Goal: Information Seeking & Learning: Compare options

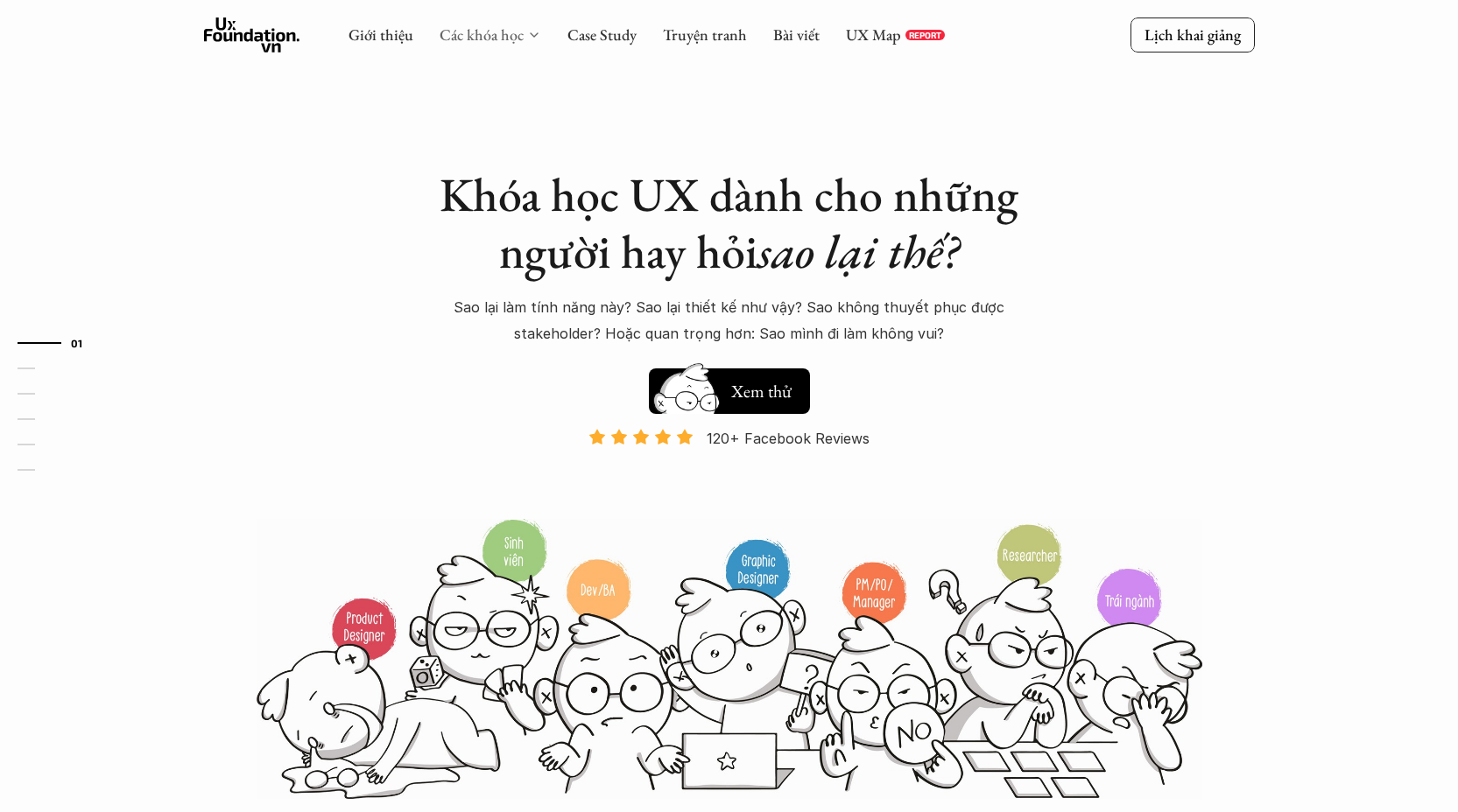
click at [516, 38] on link "Các khóa học" at bounding box center [482, 34] width 84 height 20
click at [527, 38] on icon at bounding box center [533, 35] width 14 height 14
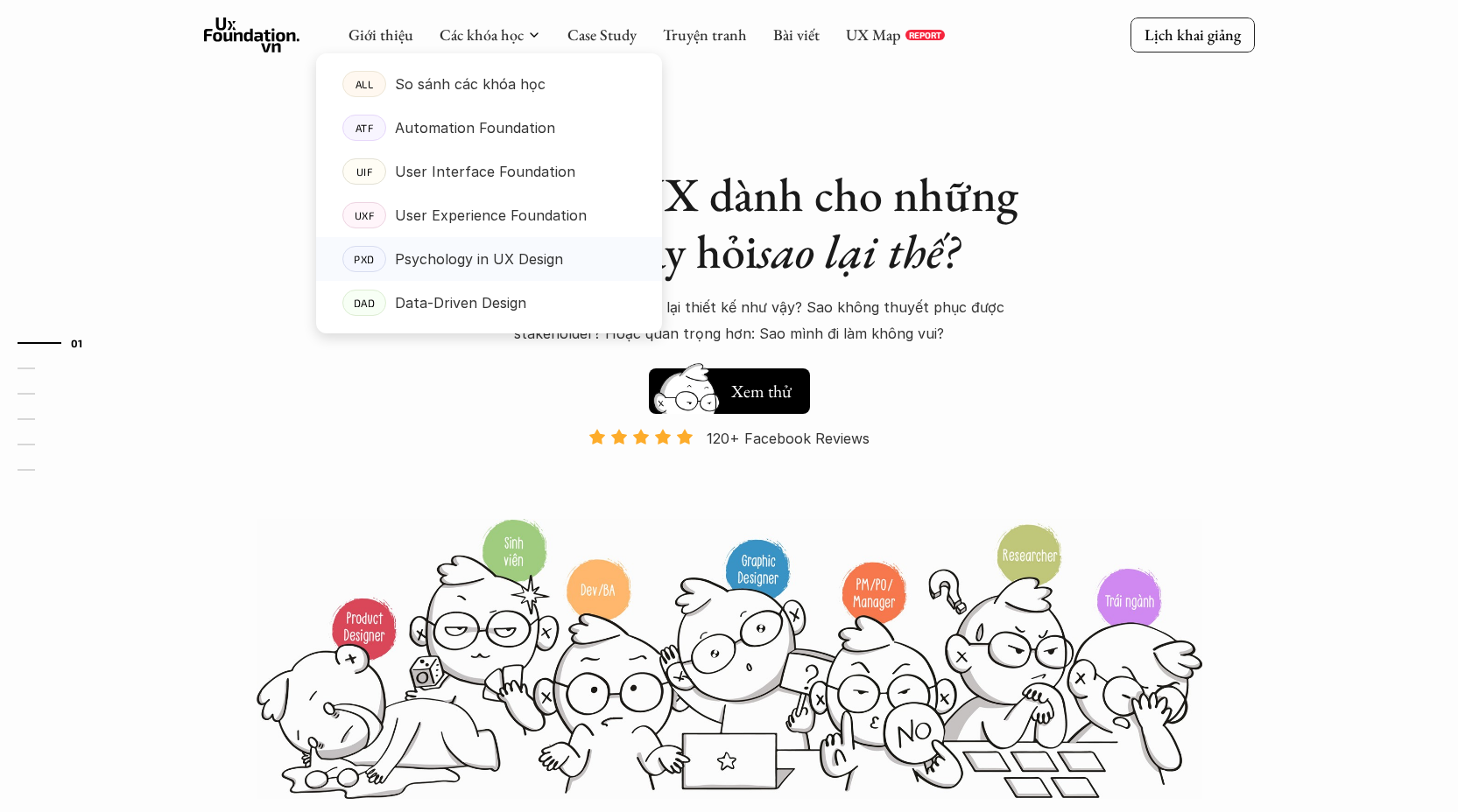
click at [528, 266] on p "Psychology in UX Design" at bounding box center [479, 259] width 168 height 26
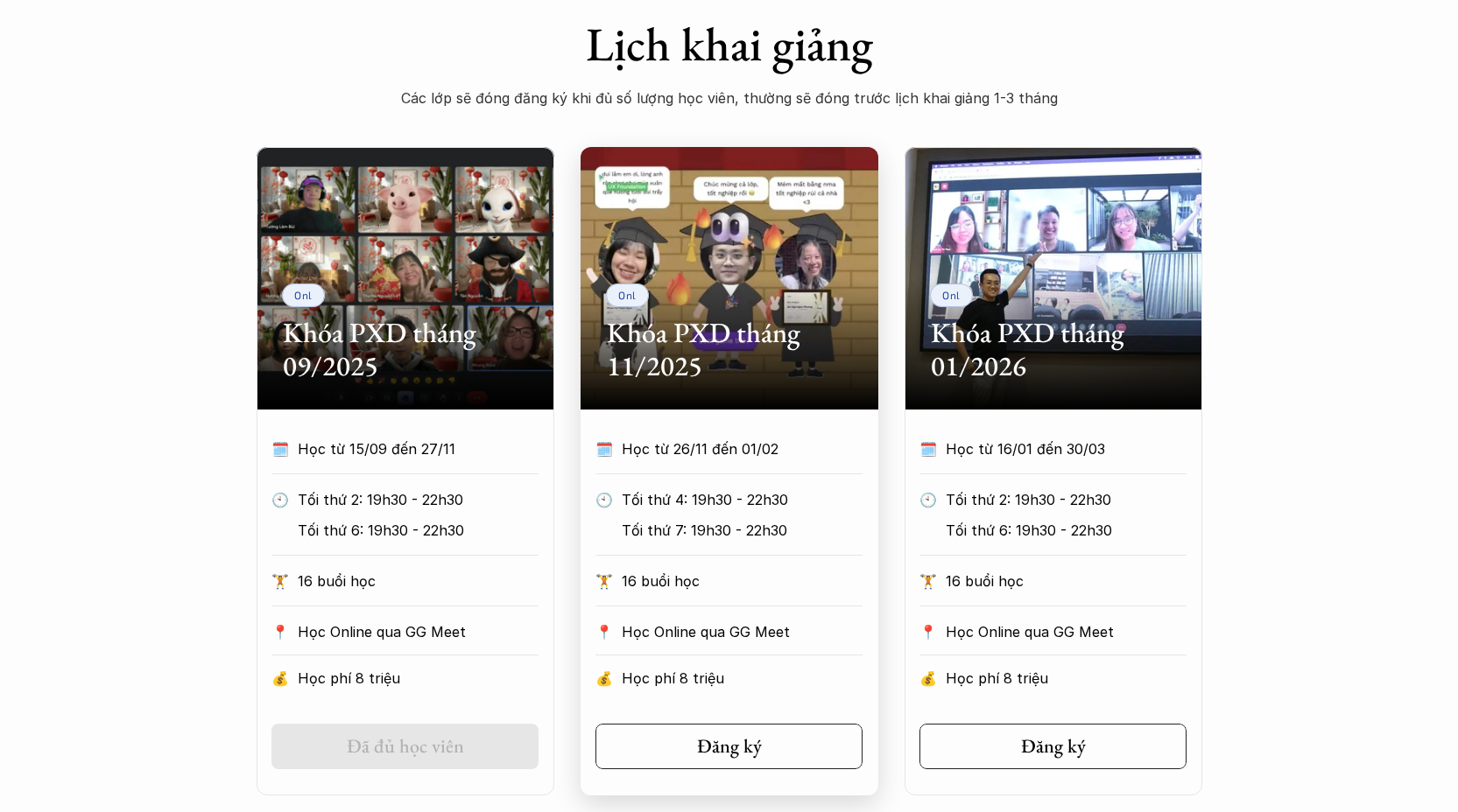
scroll to position [919, 0]
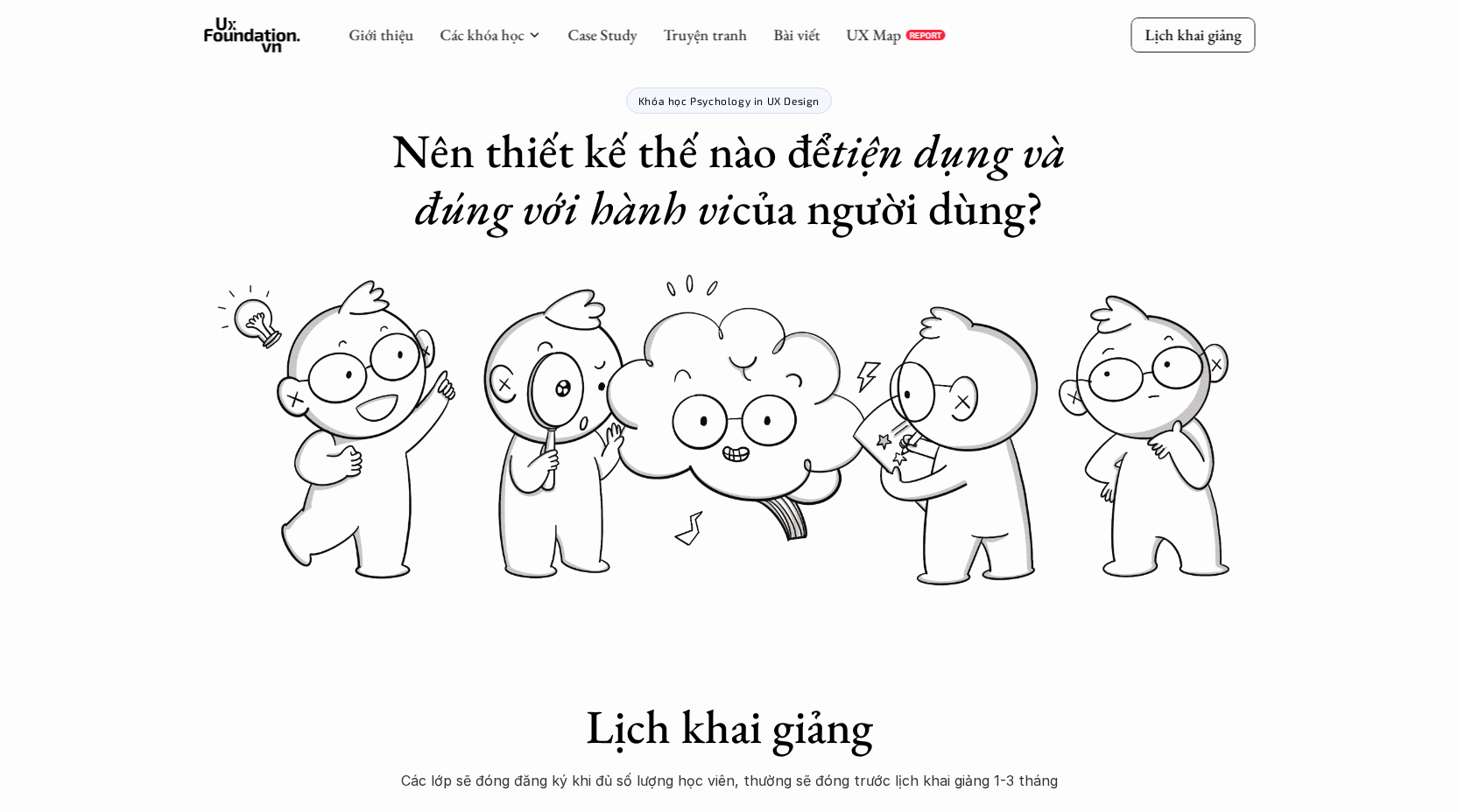
scroll to position [0, 0]
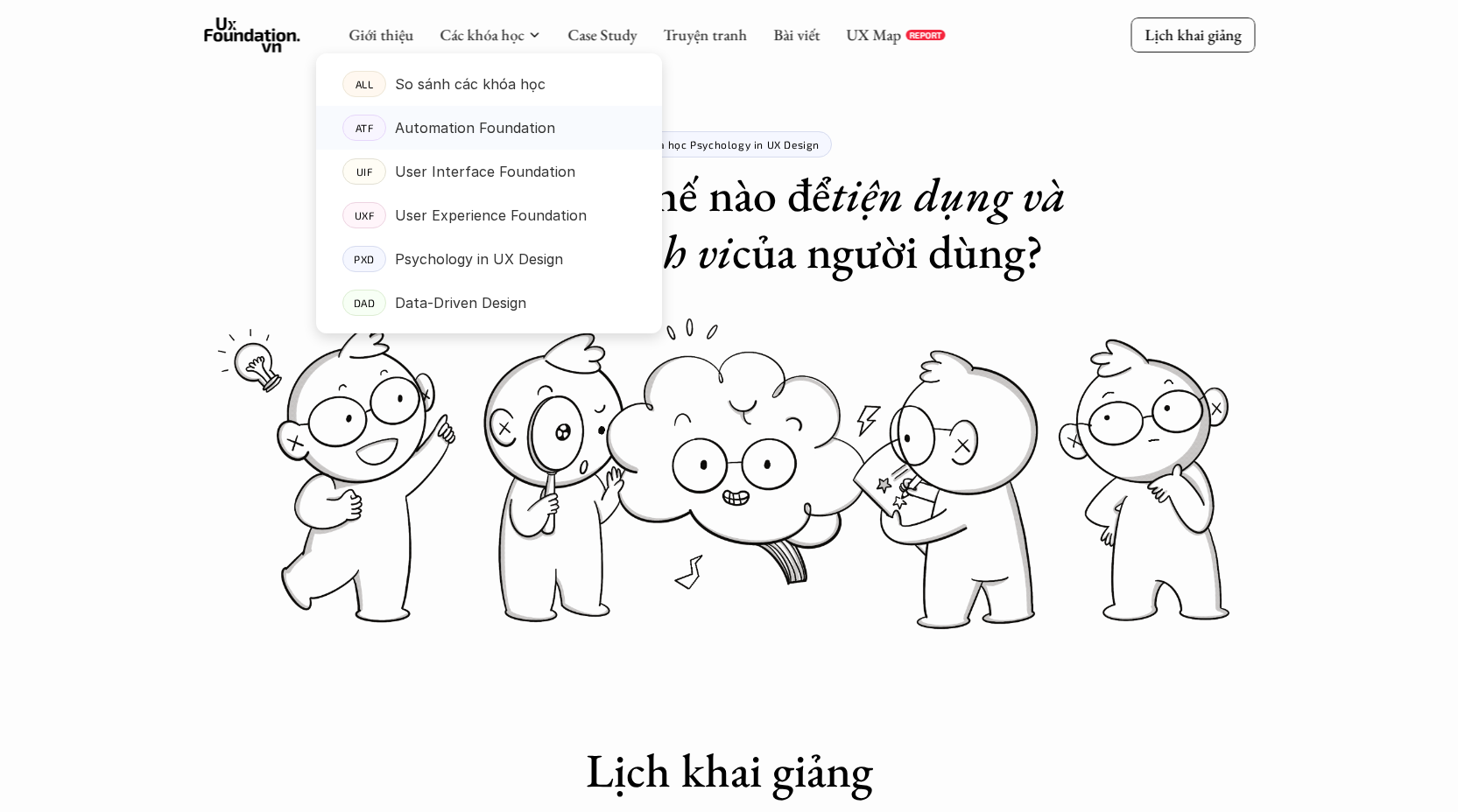
click at [496, 130] on p "Automation Foundation" at bounding box center [475, 128] width 161 height 26
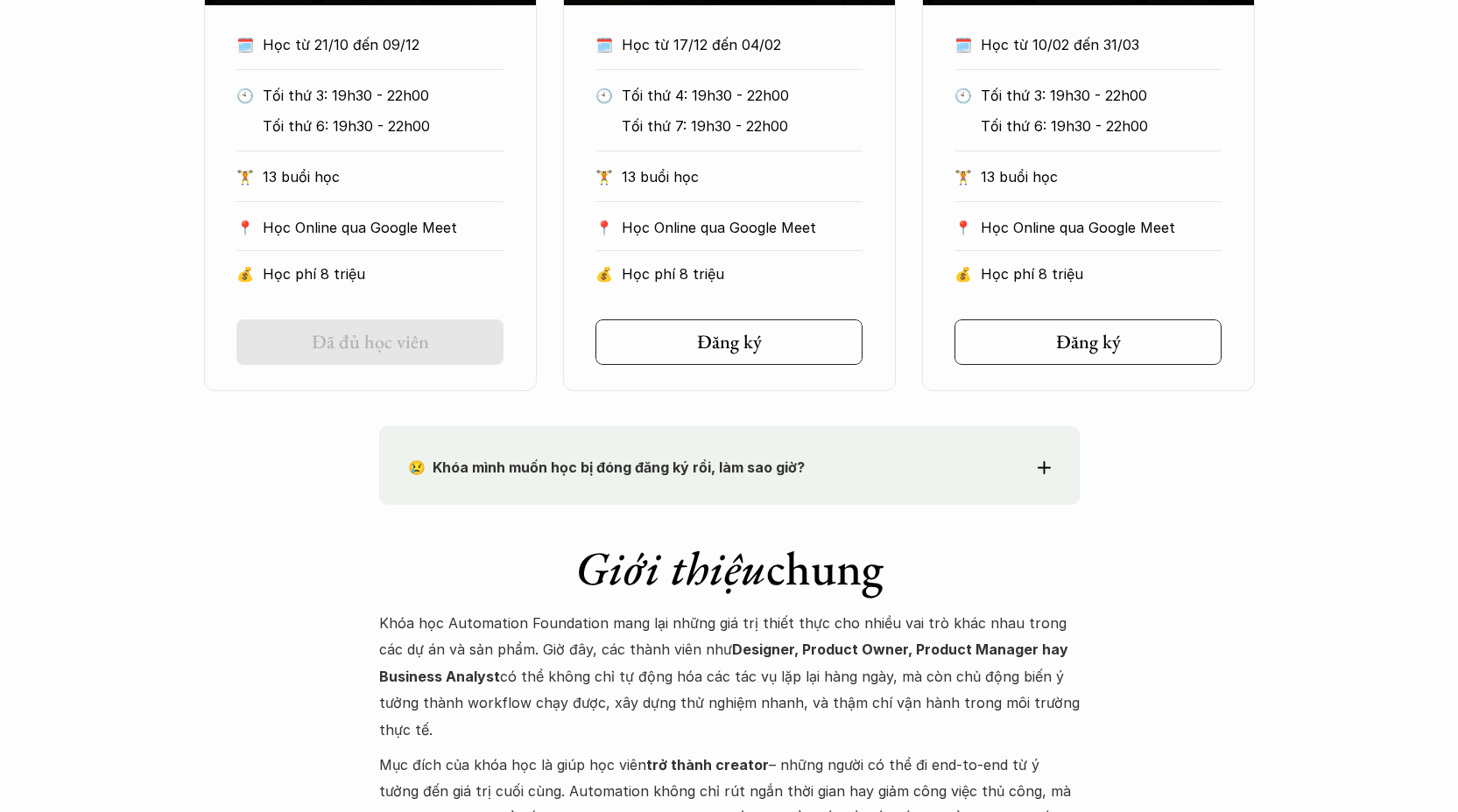
scroll to position [1529, 0]
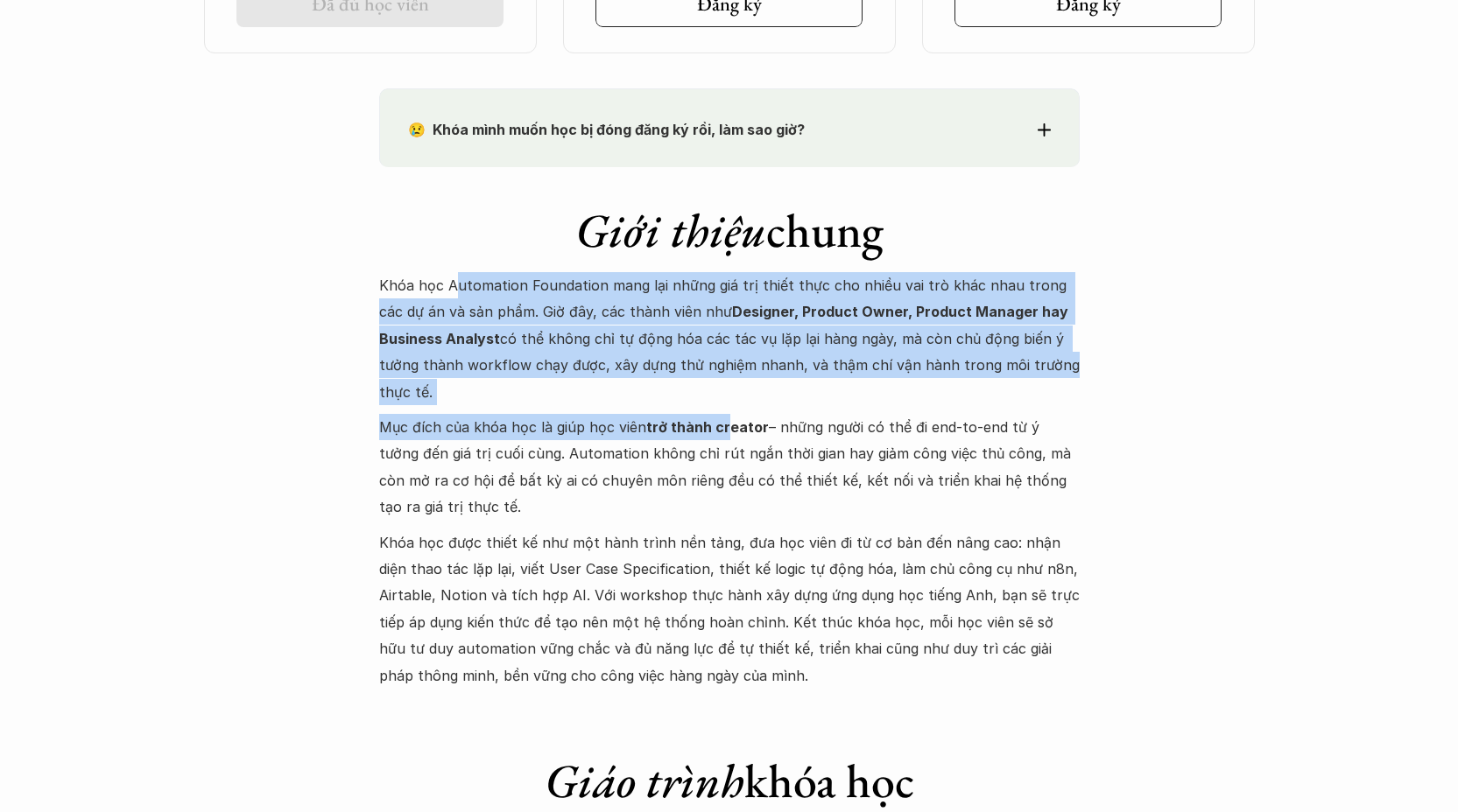
drag, startPoint x: 452, startPoint y: 284, endPoint x: 821, endPoint y: 459, distance: 408.4
click at [727, 435] on div "Khóa học Automation Foundation mang lại những giá trị thiết thực cho nhiều vai …" at bounding box center [729, 481] width 700 height 417
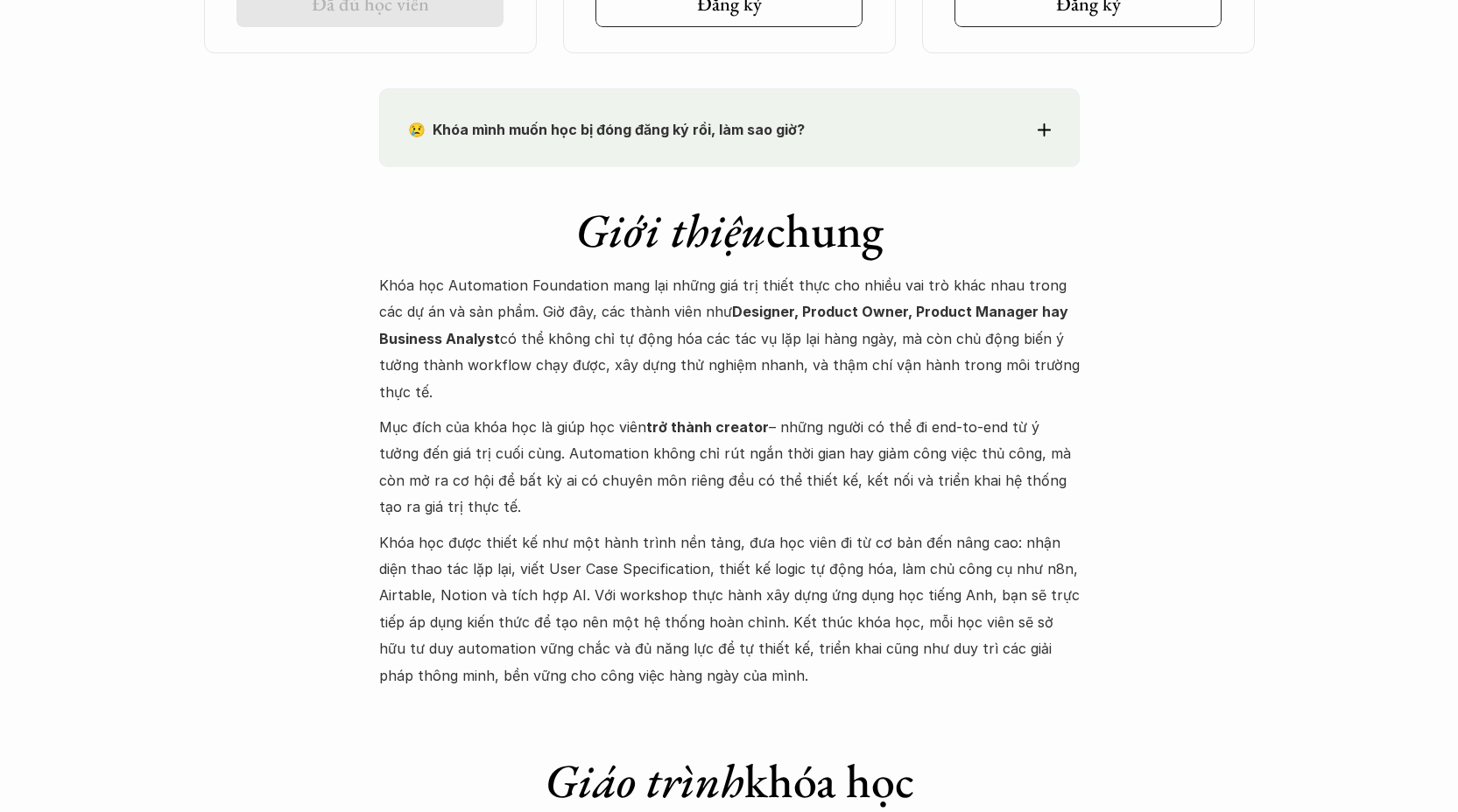
click at [896, 461] on p "Mục đích của khóa học là giúp học viên trở thành creator – những người có thể đ…" at bounding box center [729, 467] width 700 height 107
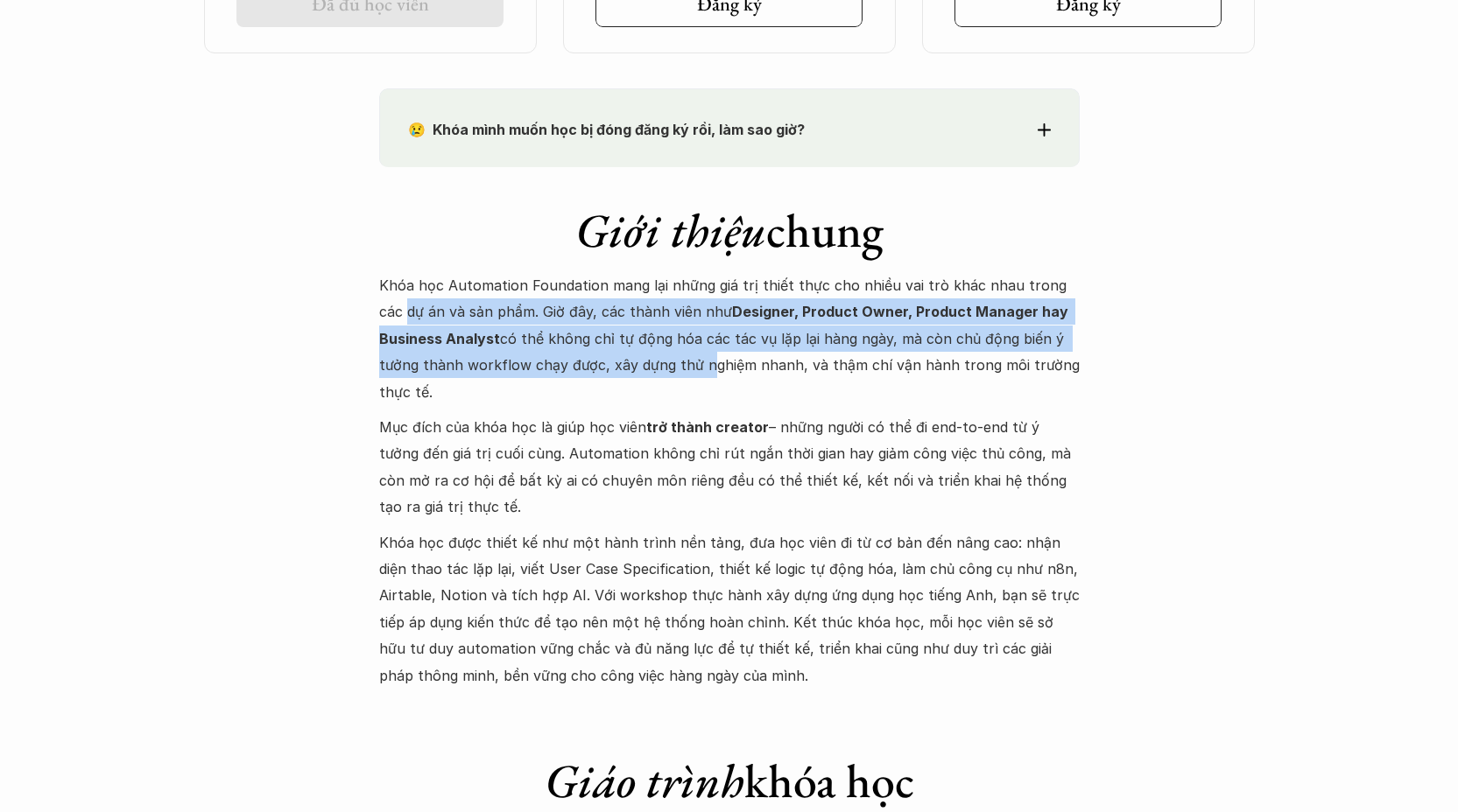
drag, startPoint x: 698, startPoint y: 360, endPoint x: 356, endPoint y: 309, distance: 345.8
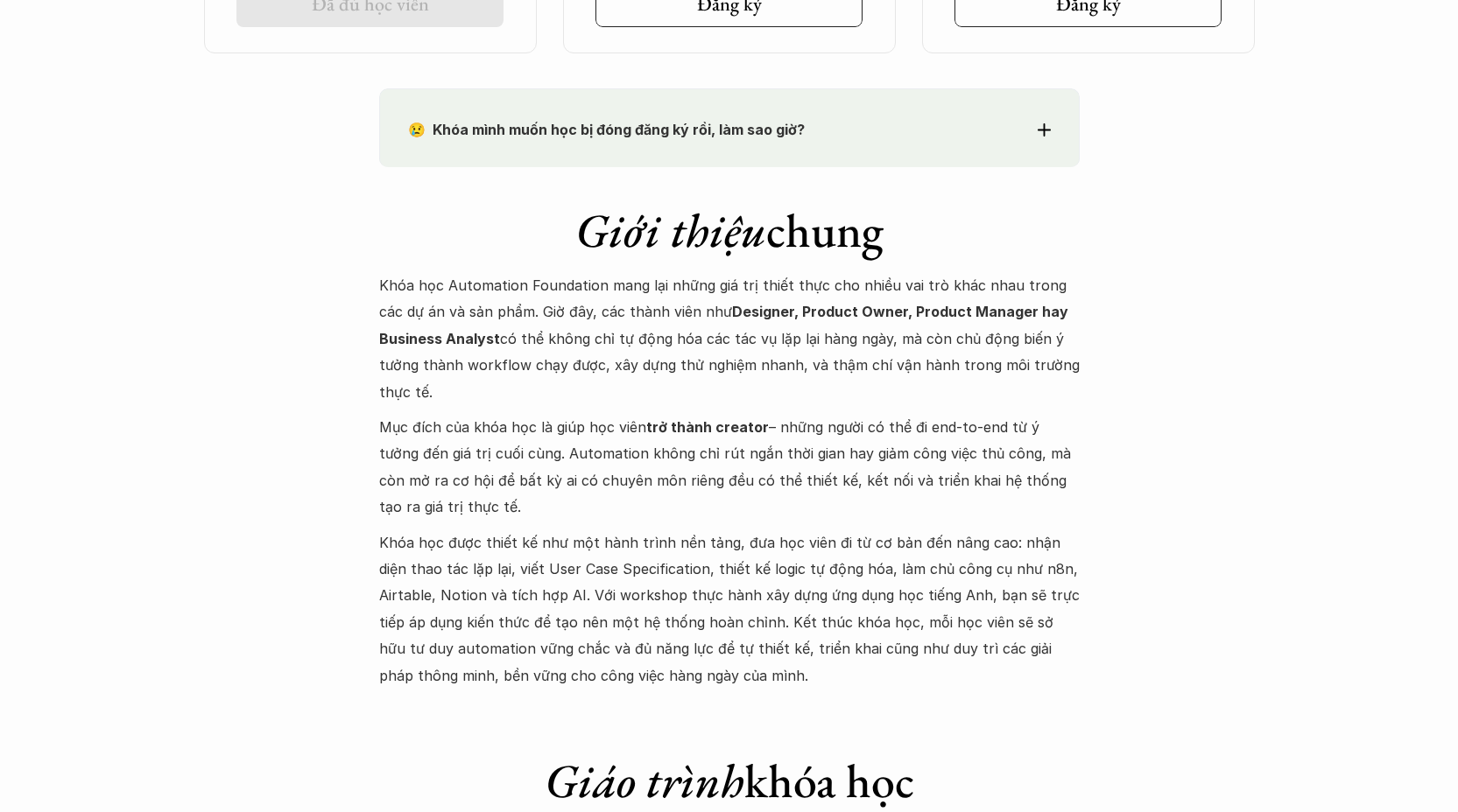
drag, startPoint x: 682, startPoint y: 389, endPoint x: 606, endPoint y: 395, distance: 76.2
click at [682, 390] on p "Khóa học Automation Foundation mang lại những giá trị thiết thực cho nhiều vai …" at bounding box center [729, 339] width 700 height 133
drag, startPoint x: 556, startPoint y: 388, endPoint x: 223, endPoint y: 253, distance: 359.3
click at [773, 446] on p "Mục đích của khóa học là giúp học viên trở thành creator – những người có thể đ…" at bounding box center [729, 467] width 700 height 107
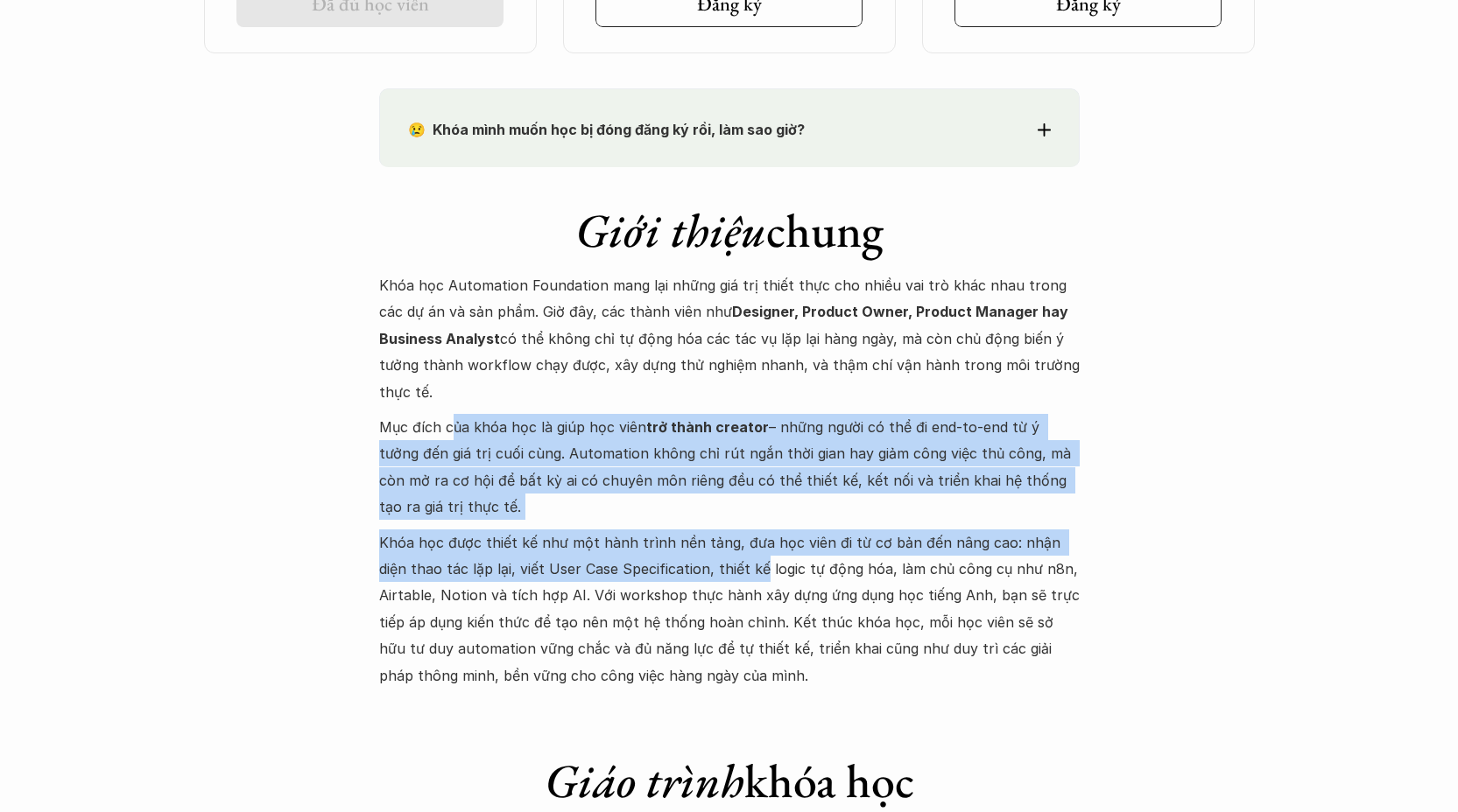
drag, startPoint x: 719, startPoint y: 561, endPoint x: 604, endPoint y: 507, distance: 127.0
click at [448, 438] on div "Khóa học Automation Foundation mang lại những giá trị thiết thực cho nhiều vai …" at bounding box center [729, 481] width 700 height 417
click at [608, 508] on p "Mục đích của khóa học là giúp học viên trở thành creator – những người có thể đ…" at bounding box center [729, 467] width 700 height 107
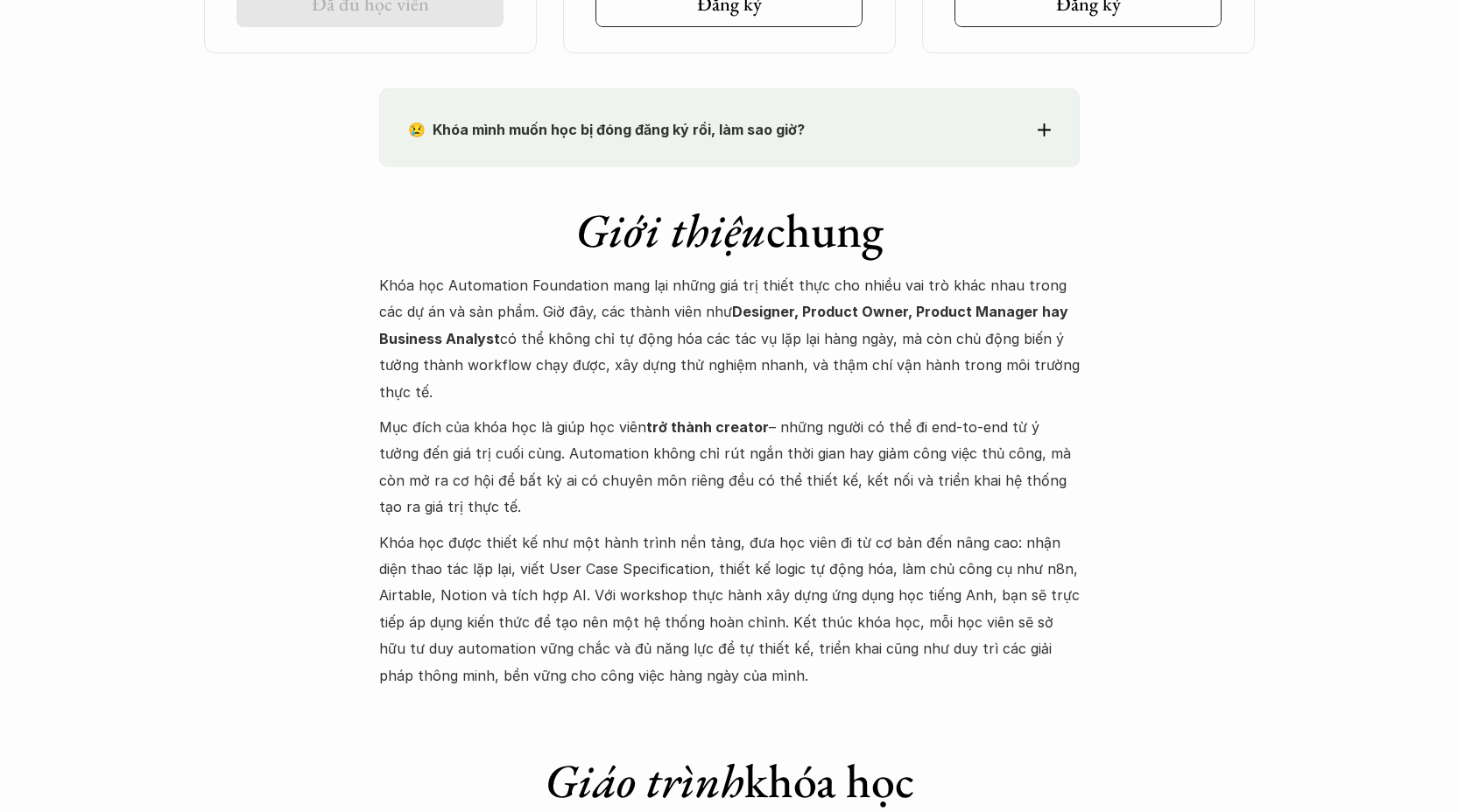
drag, startPoint x: 508, startPoint y: 494, endPoint x: 305, endPoint y: 422, distance: 215.4
click at [752, 556] on p "Khóa học được thiết kế như một hành trình nền tảng, đưa học viên đi từ cơ bản đ…" at bounding box center [729, 609] width 700 height 160
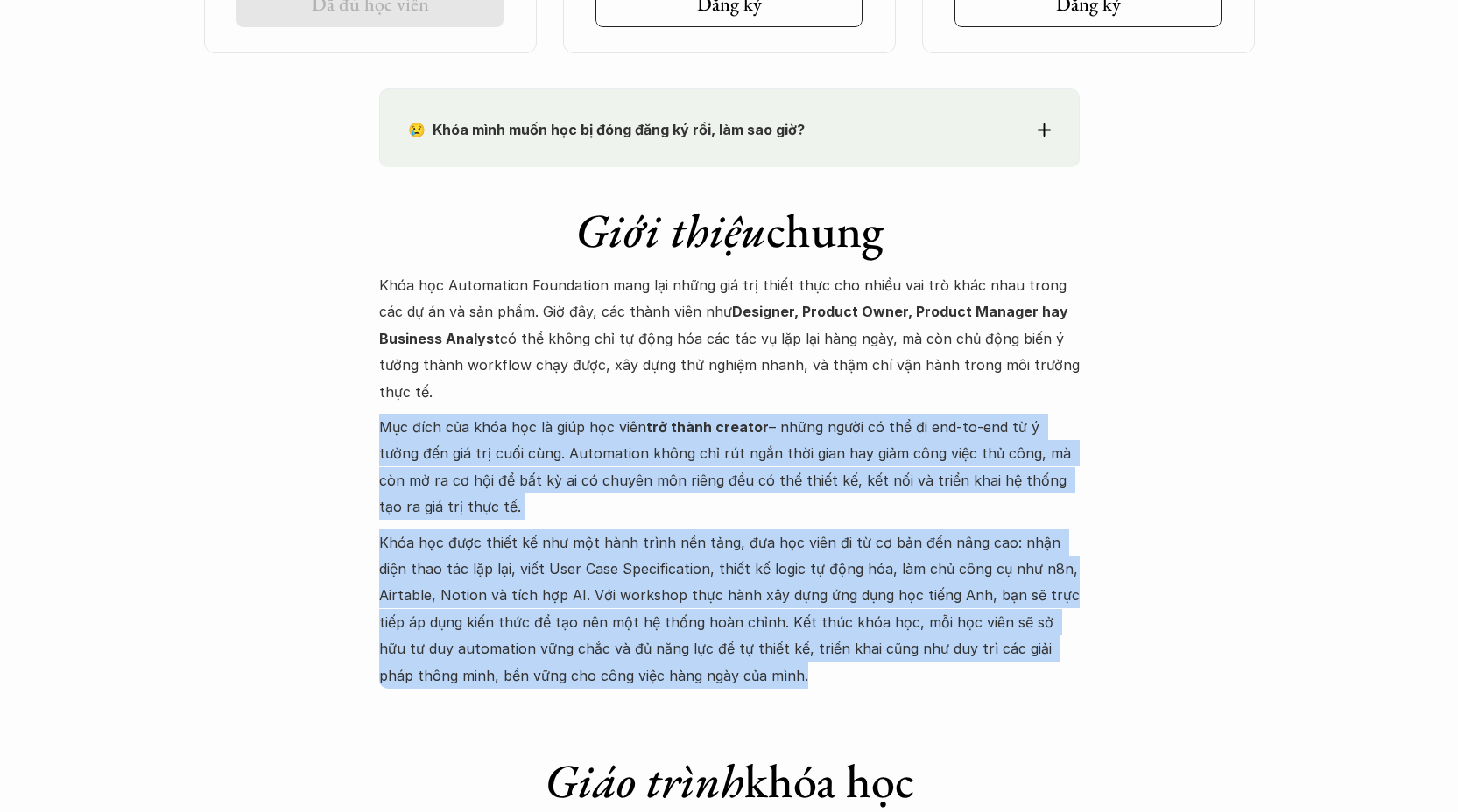
drag, startPoint x: 743, startPoint y: 689, endPoint x: 785, endPoint y: 563, distance: 132.8
drag, startPoint x: 793, startPoint y: 565, endPoint x: 788, endPoint y: 582, distance: 17.7
click at [793, 565] on p "Khóa học được thiết kế như một hành trình nền tảng, đưa học viên đi từ cơ bản đ…" at bounding box center [729, 609] width 700 height 160
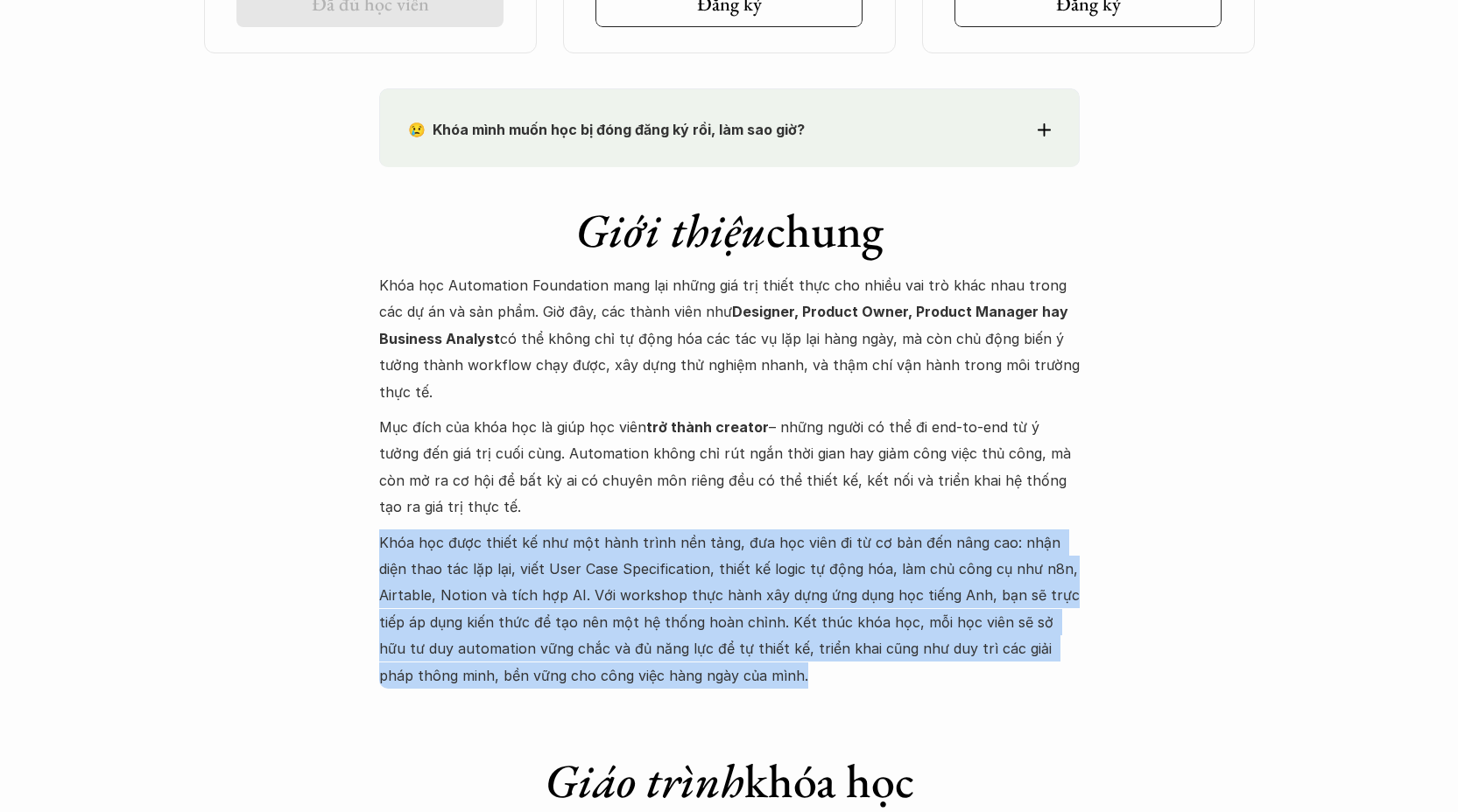
drag, startPoint x: 409, startPoint y: 550, endPoint x: 777, endPoint y: 727, distance: 408.4
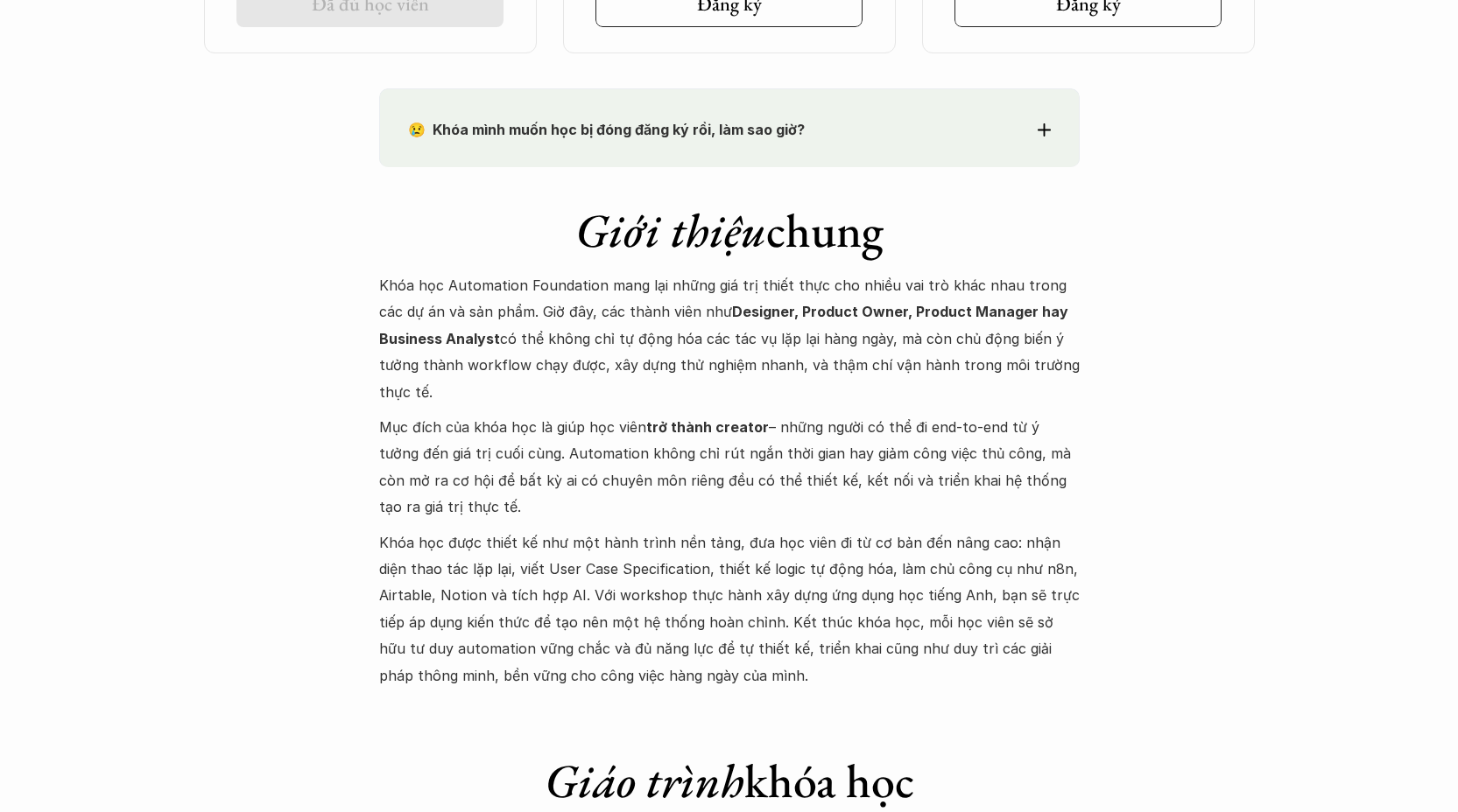
click at [746, 668] on p "Khóa học được thiết kế như một hành trình nền tảng, đưa học viên đi từ cơ bản đ…" at bounding box center [729, 609] width 700 height 160
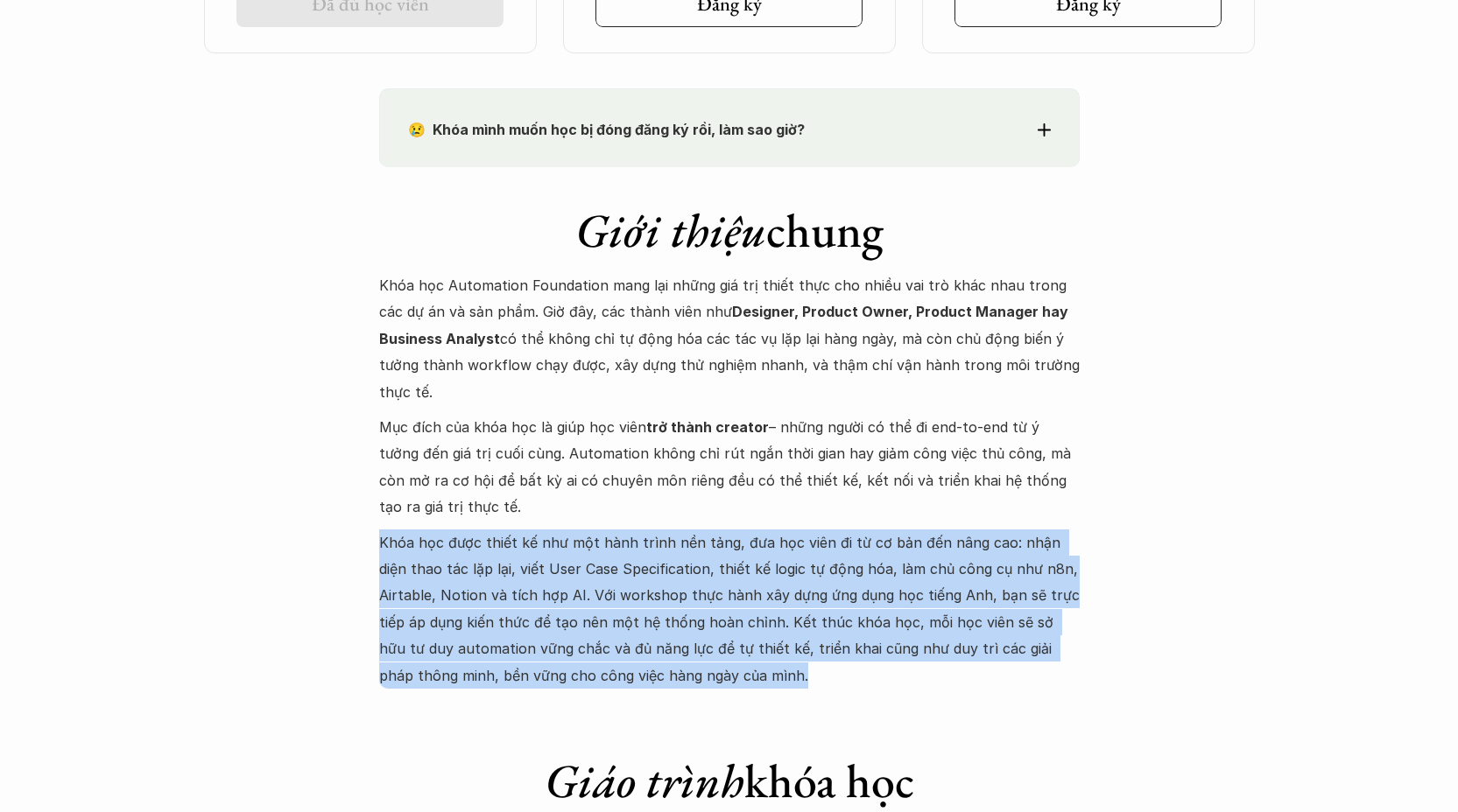
drag, startPoint x: 589, startPoint y: 644, endPoint x: 283, endPoint y: 529, distance: 326.9
click at [792, 649] on p "Khóa học được thiết kế như một hành trình nền tảng, đưa học viên đi từ cơ bản đ…" at bounding box center [729, 609] width 700 height 160
drag, startPoint x: 769, startPoint y: 668, endPoint x: 392, endPoint y: 544, distance: 396.9
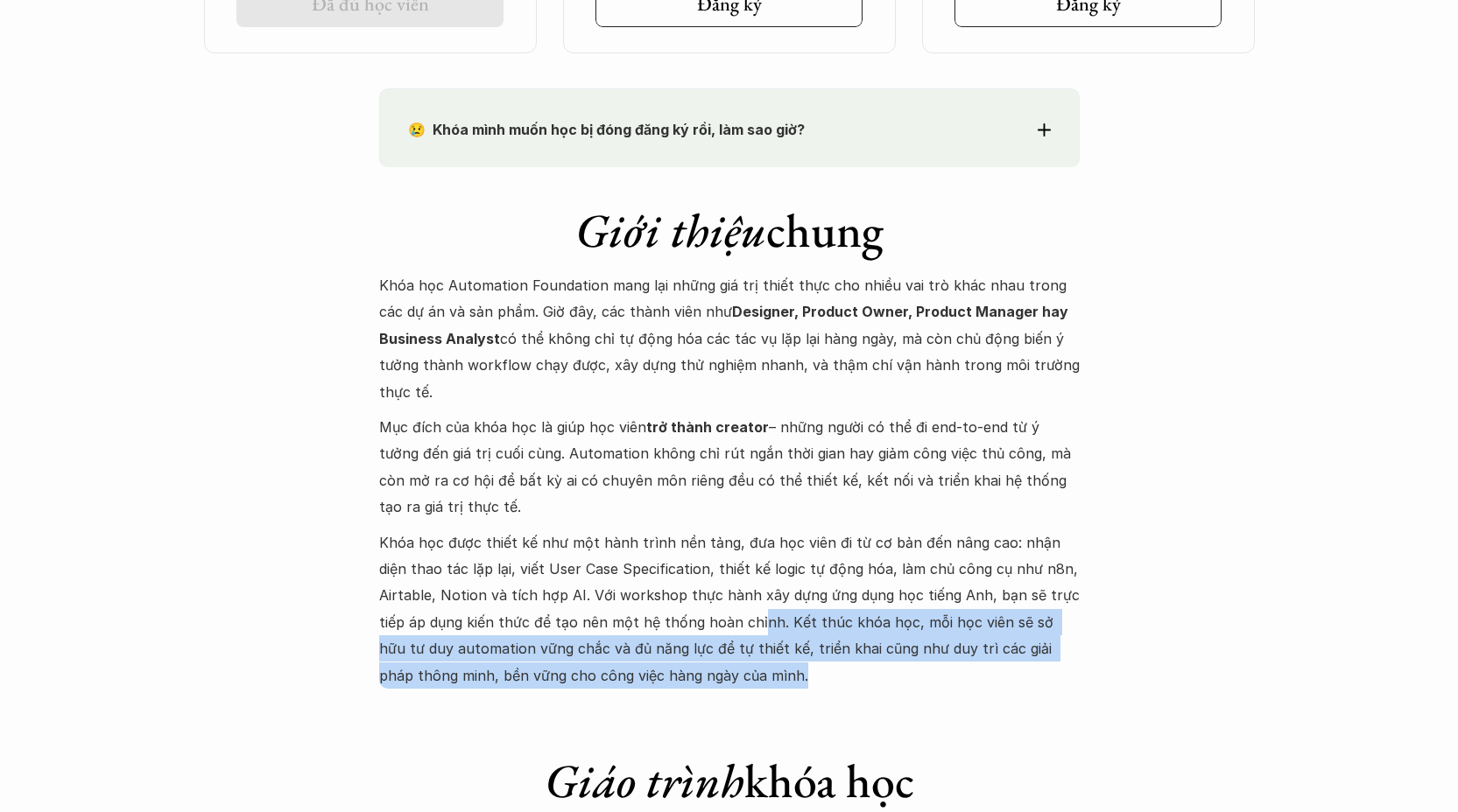
drag, startPoint x: 742, startPoint y: 690, endPoint x: 787, endPoint y: 619, distance: 84.1
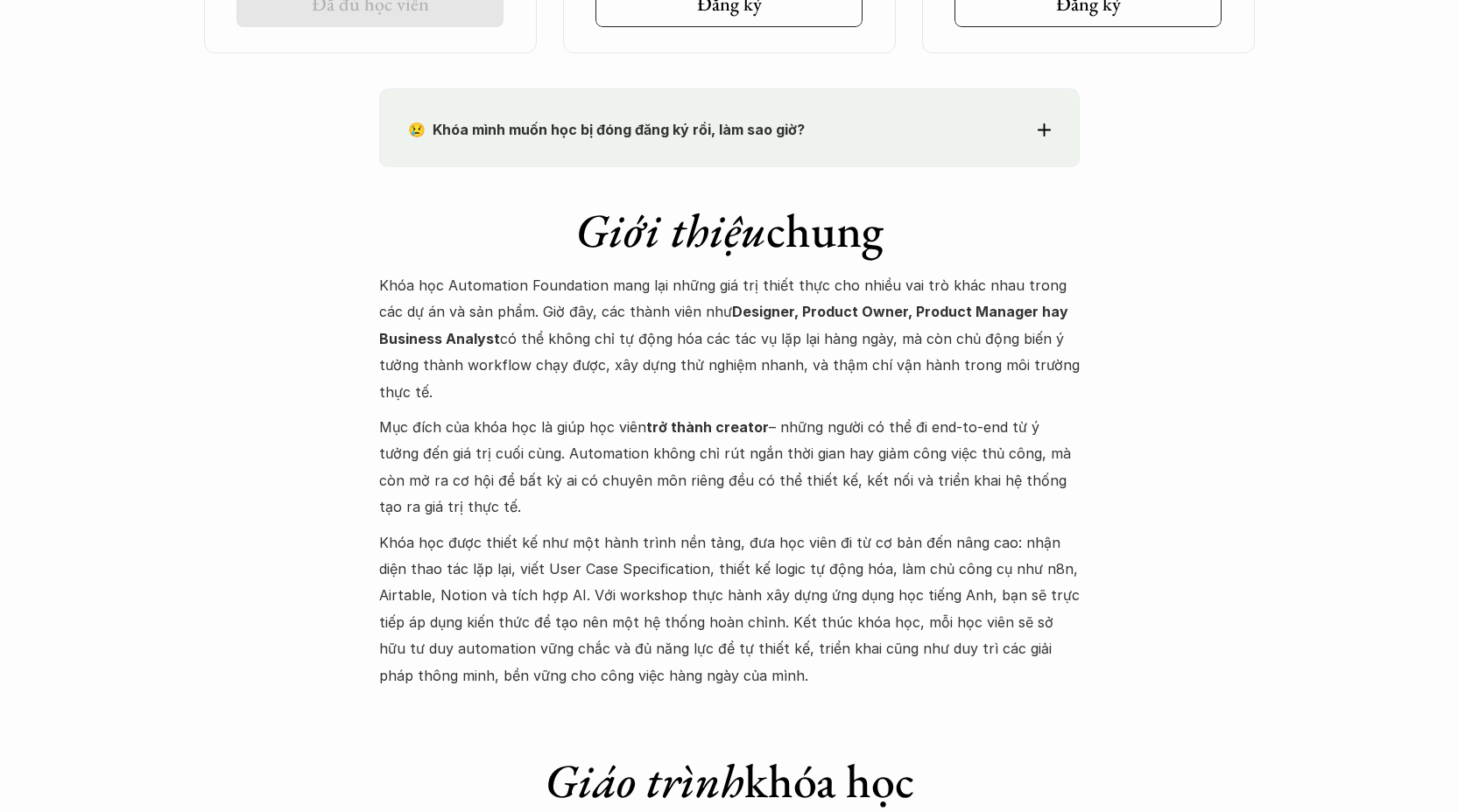
click at [732, 620] on p "Khóa học được thiết kế như một hành trình nền tảng, đưa học viên đi từ cơ bản đ…" at bounding box center [729, 609] width 700 height 160
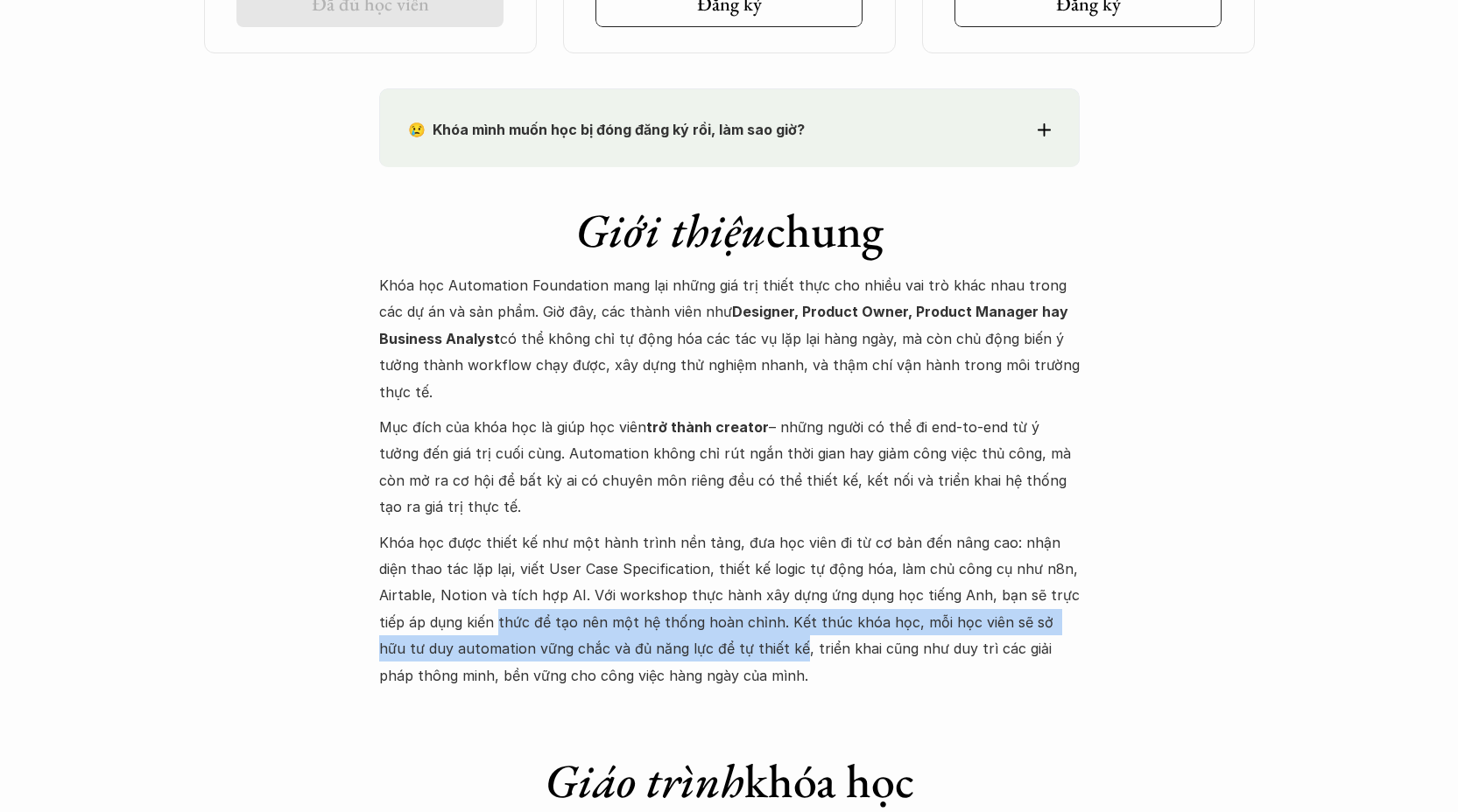
drag, startPoint x: 743, startPoint y: 660, endPoint x: 790, endPoint y: 668, distance: 47.7
click at [499, 617] on p "Khóa học được thiết kế như một hành trình nền tảng, đưa học viên đi từ cơ bản đ…" at bounding box center [729, 609] width 700 height 160
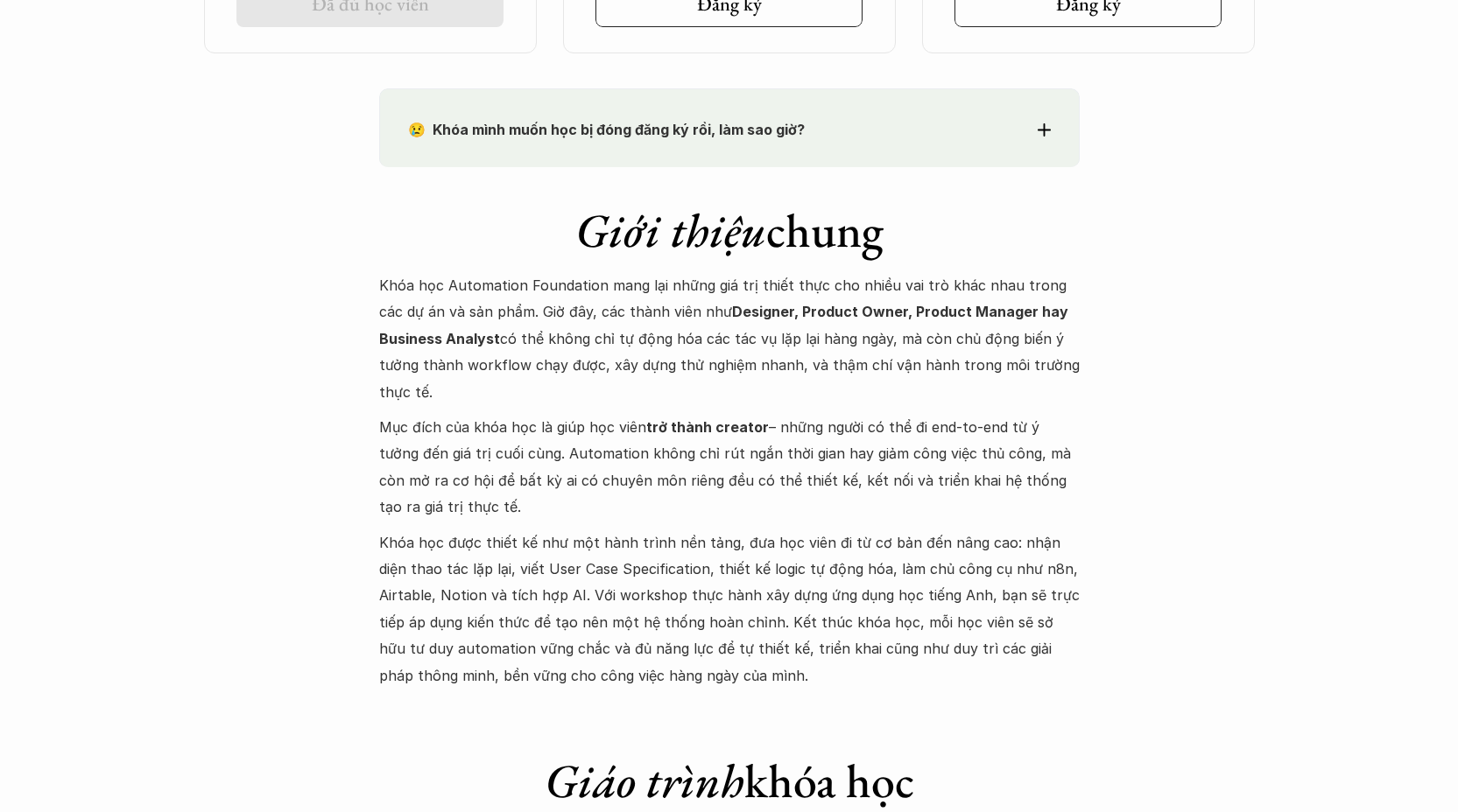
drag, startPoint x: 768, startPoint y: 603, endPoint x: 878, endPoint y: 692, distance: 141.5
click at [905, 687] on p "Khóa học được thiết kế như một hành trình nền tảng, đưa học viên đi từ cơ bản đ…" at bounding box center [729, 609] width 700 height 160
click at [799, 687] on p "Khóa học được thiết kế như một hành trình nền tảng, đưa học viên đi từ cơ bản đ…" at bounding box center [729, 609] width 700 height 160
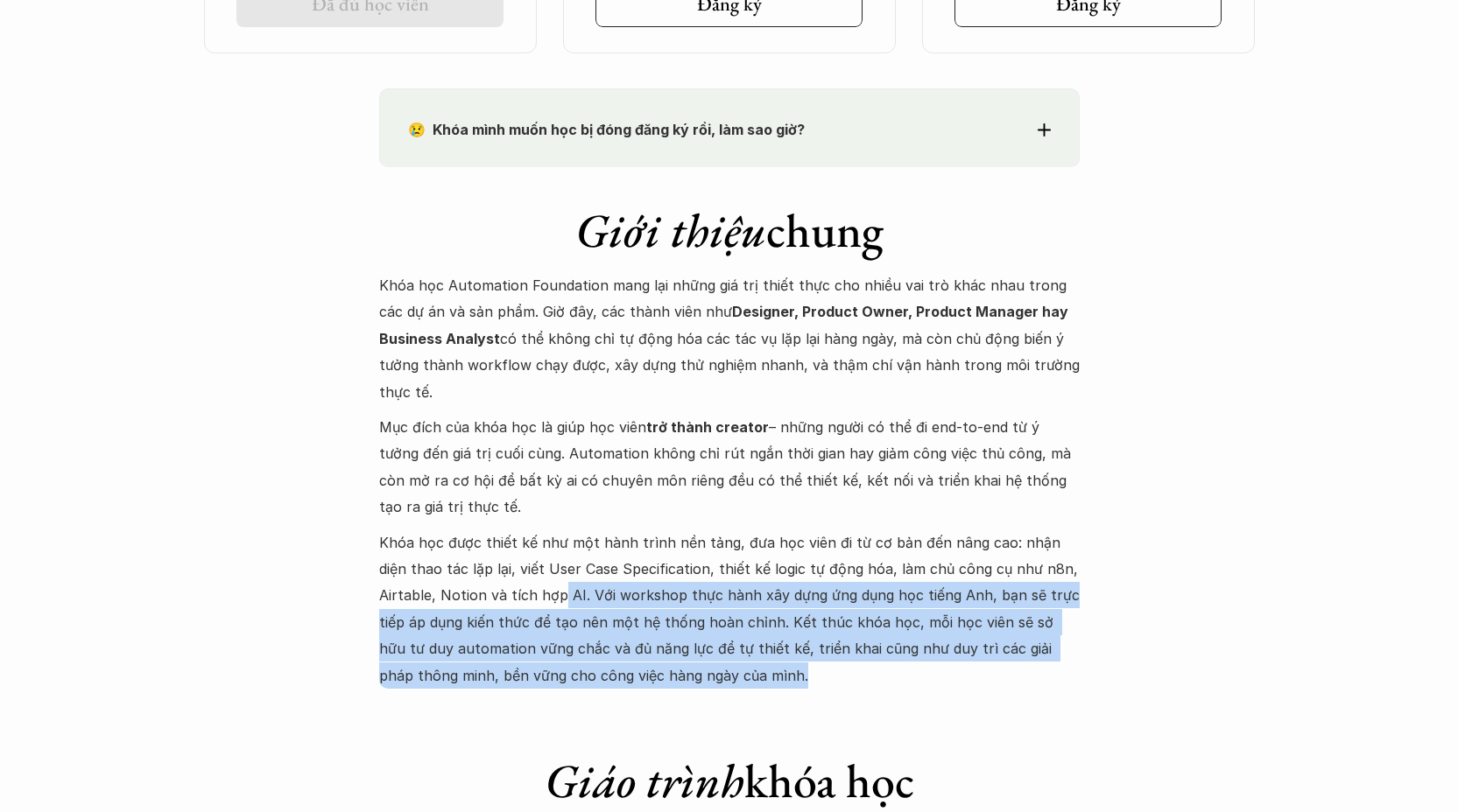
drag, startPoint x: 716, startPoint y: 664, endPoint x: 554, endPoint y: 603, distance: 173.1
click at [554, 603] on p "Khóa học được thiết kế như một hành trình nền tảng, đưa học viên đi từ cơ bản đ…" at bounding box center [729, 609] width 700 height 160
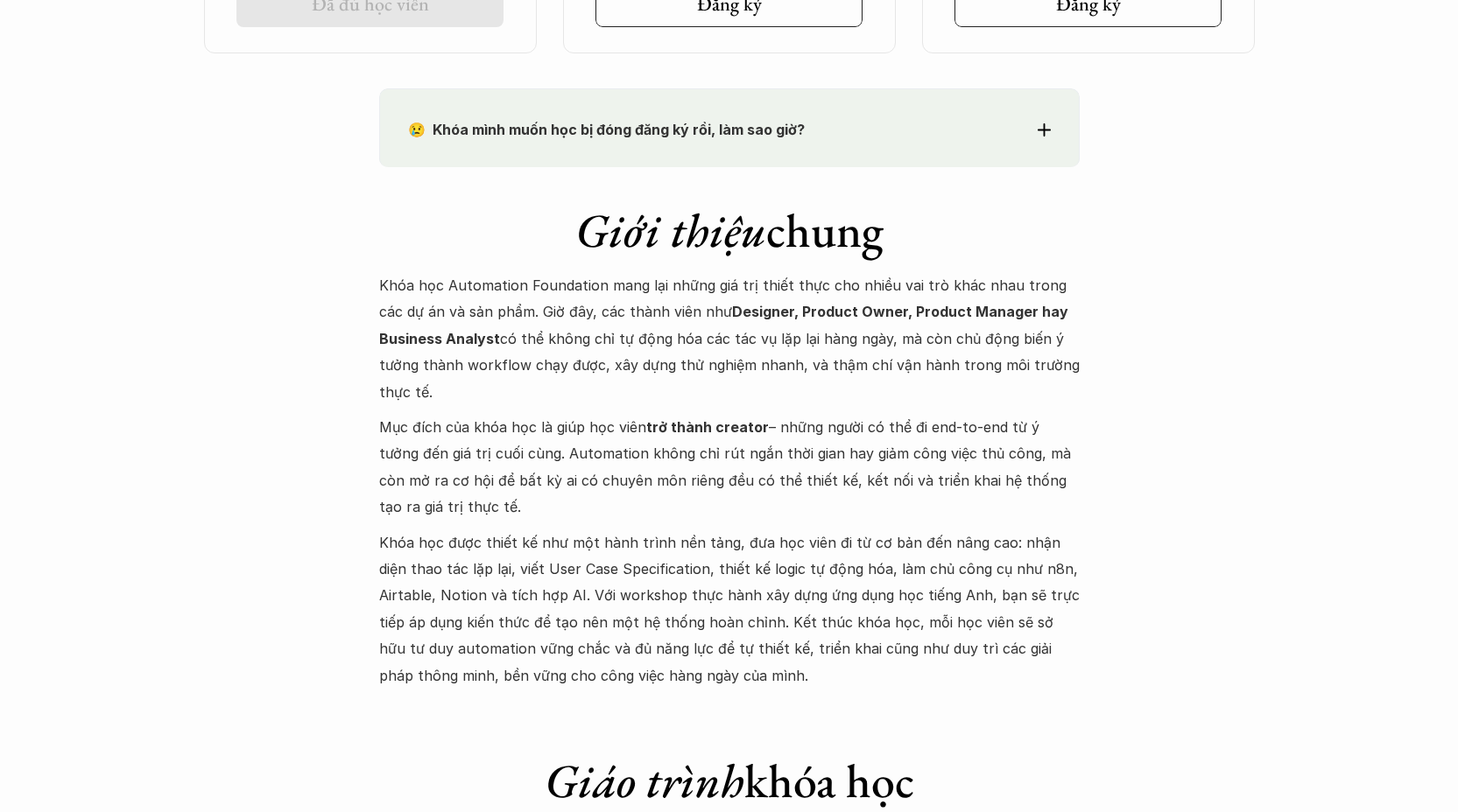
click at [615, 656] on p "Khóa học được thiết kế như một hành trình nền tảng, đưa học viên đi từ cơ bản đ…" at bounding box center [729, 609] width 700 height 160
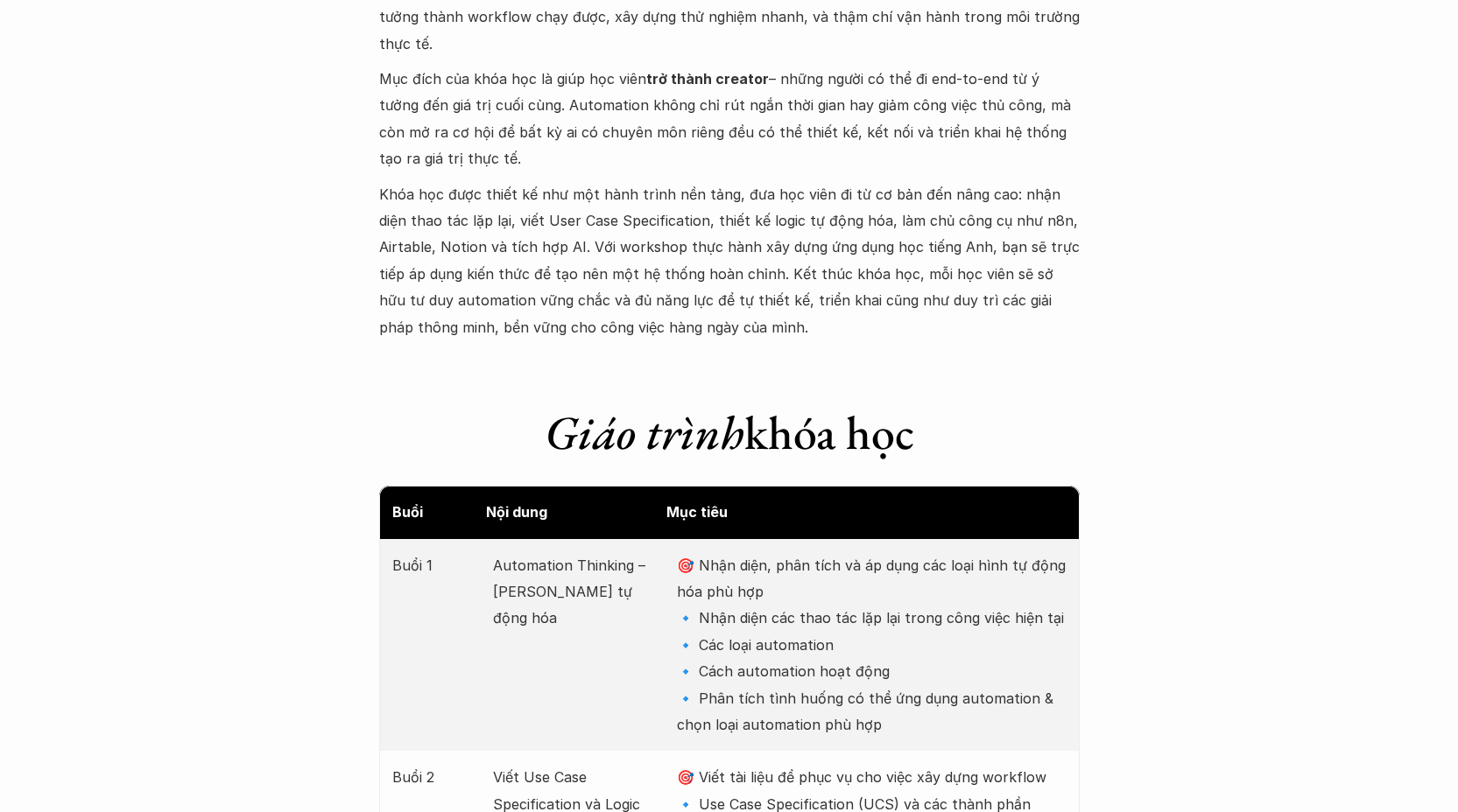
scroll to position [2130, 0]
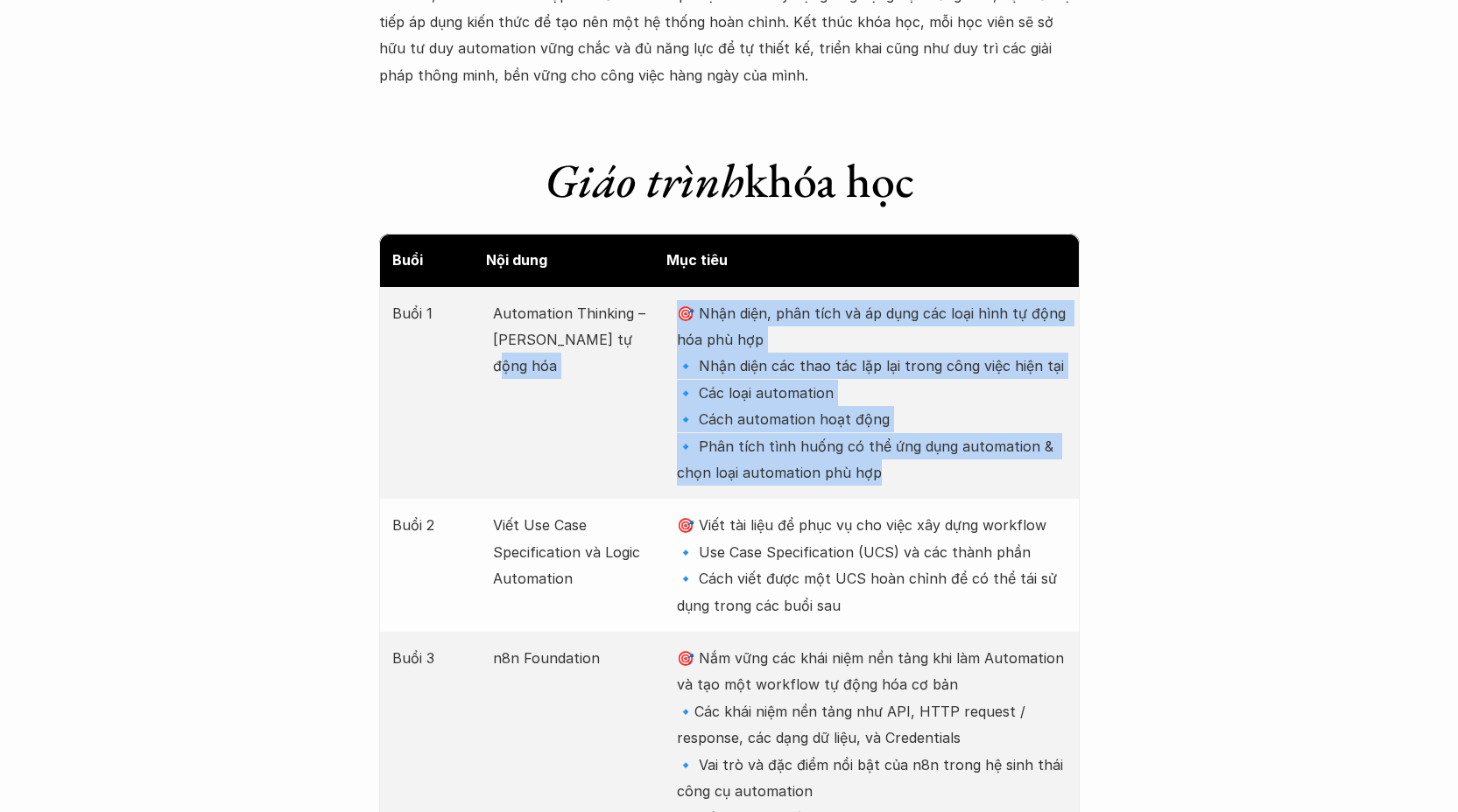
drag, startPoint x: 898, startPoint y: 487, endPoint x: 643, endPoint y: 344, distance: 292.4
click at [643, 344] on div "Buổi 1 Automation Thinking – Tư duy tự động hóa 🎯 Nhận diện, phân tích và áp dụ…" at bounding box center [729, 393] width 700 height 213
click at [838, 474] on p "🎯 Nhận diện, phân tích và áp dụng các loại hình tự động hóa phù hợp 🔹 Nhận diện…" at bounding box center [871, 393] width 389 height 187
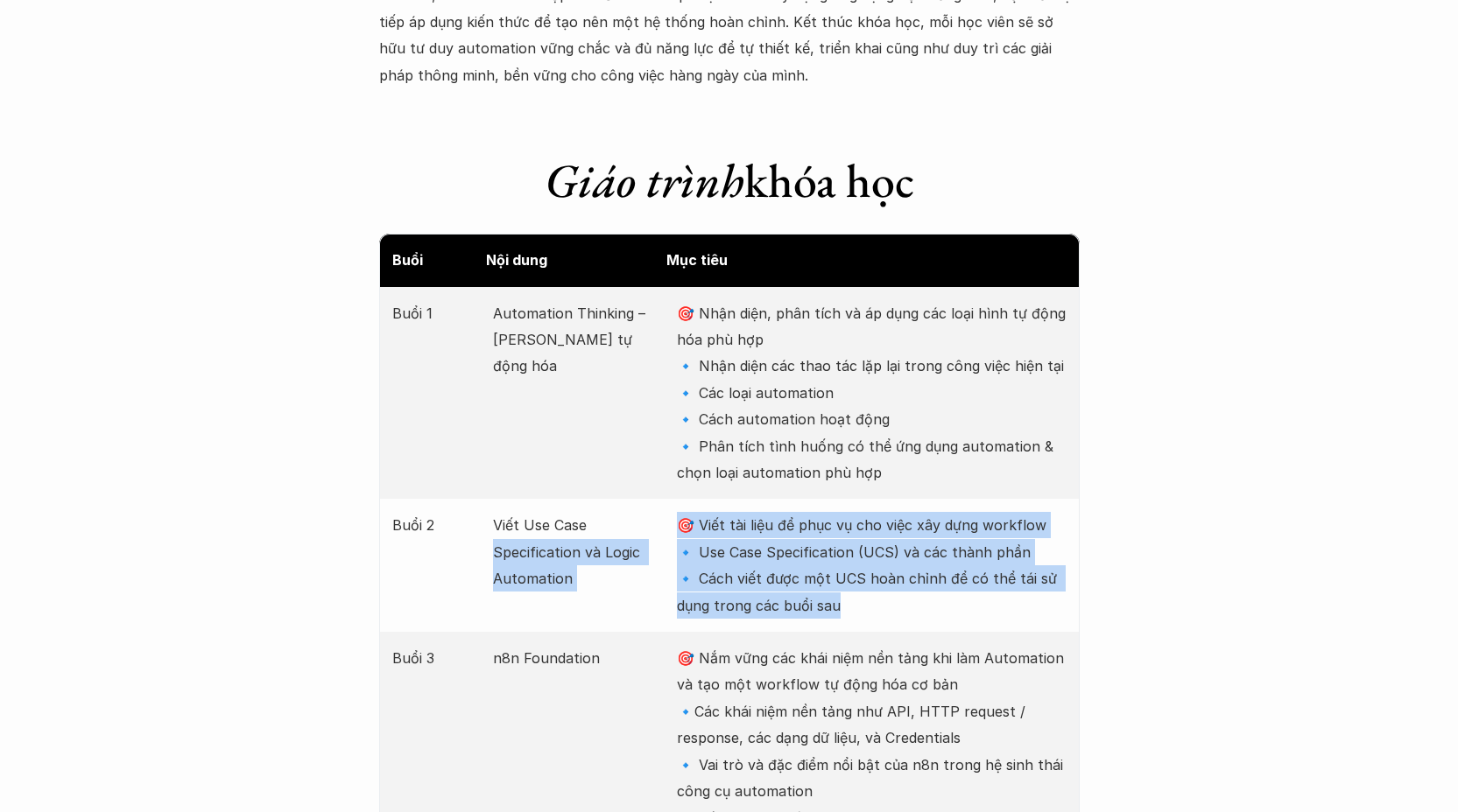
drag, startPoint x: 864, startPoint y: 621, endPoint x: 657, endPoint y: 516, distance: 232.1
click at [657, 516] on div "Buổi 2 Viết Use Case Specification và Logic Automation 🎯 Viết tài liệu để phục …" at bounding box center [729, 566] width 700 height 133
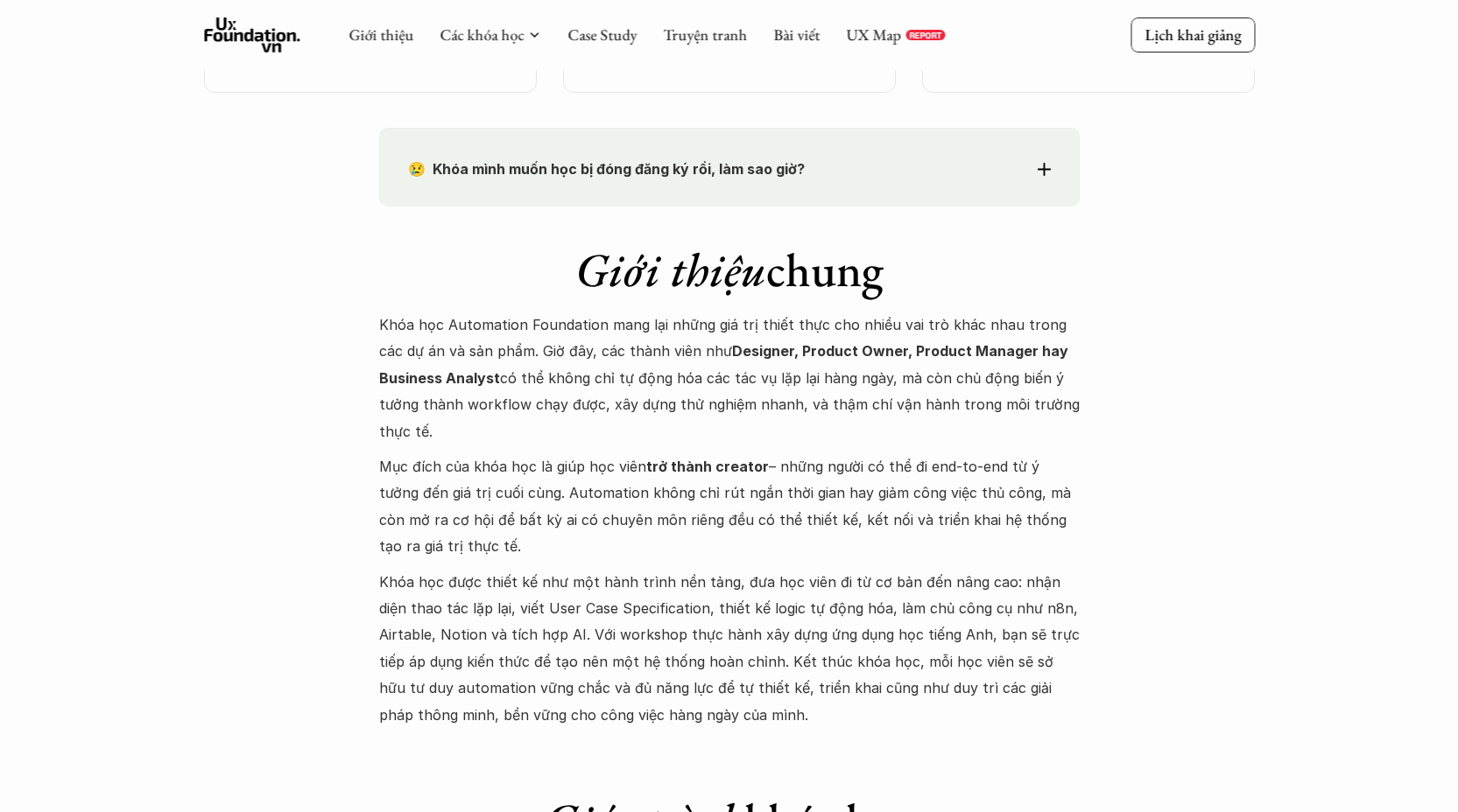
scroll to position [1359, 0]
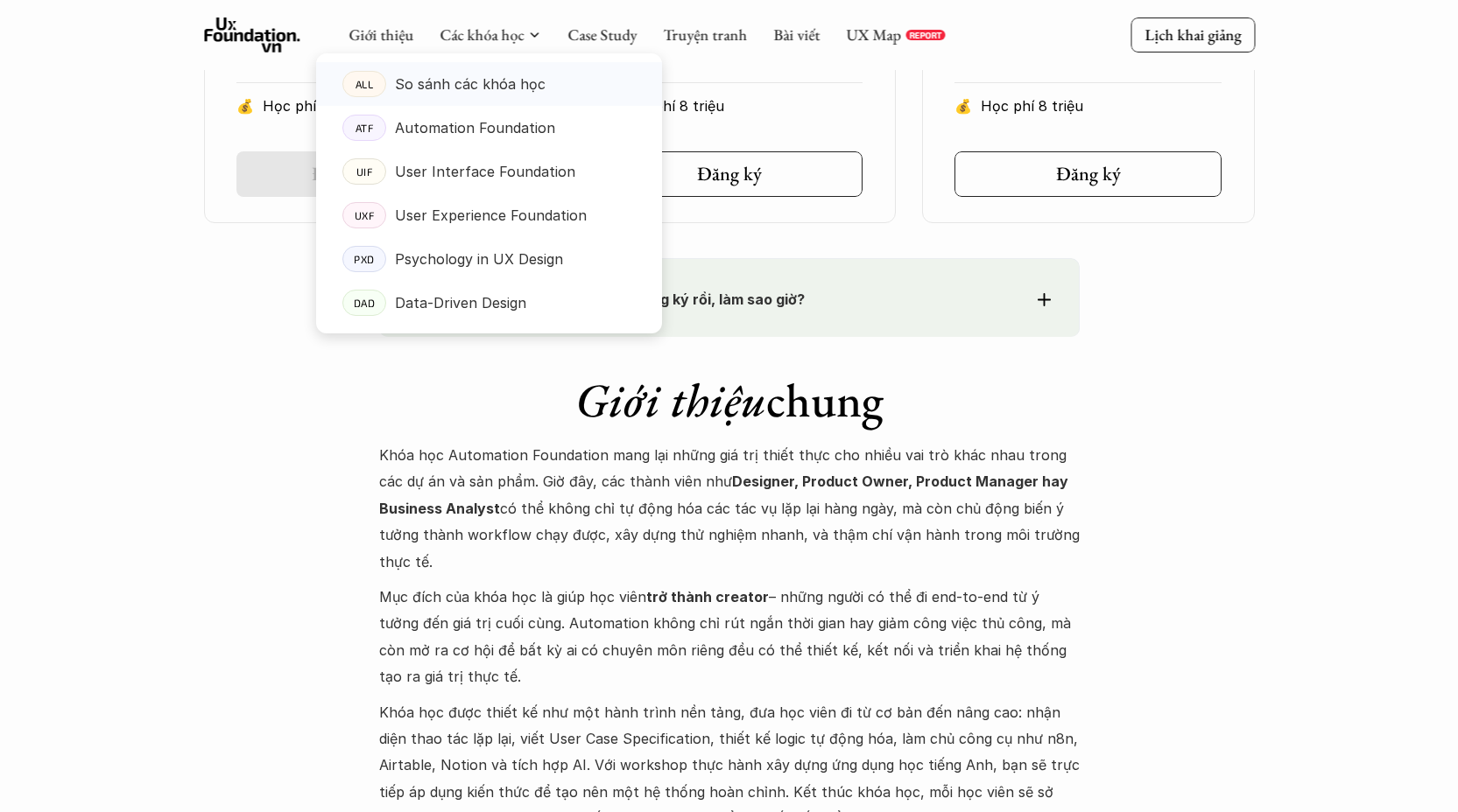
click at [516, 82] on p "So sánh các khóa học" at bounding box center [470, 84] width 150 height 26
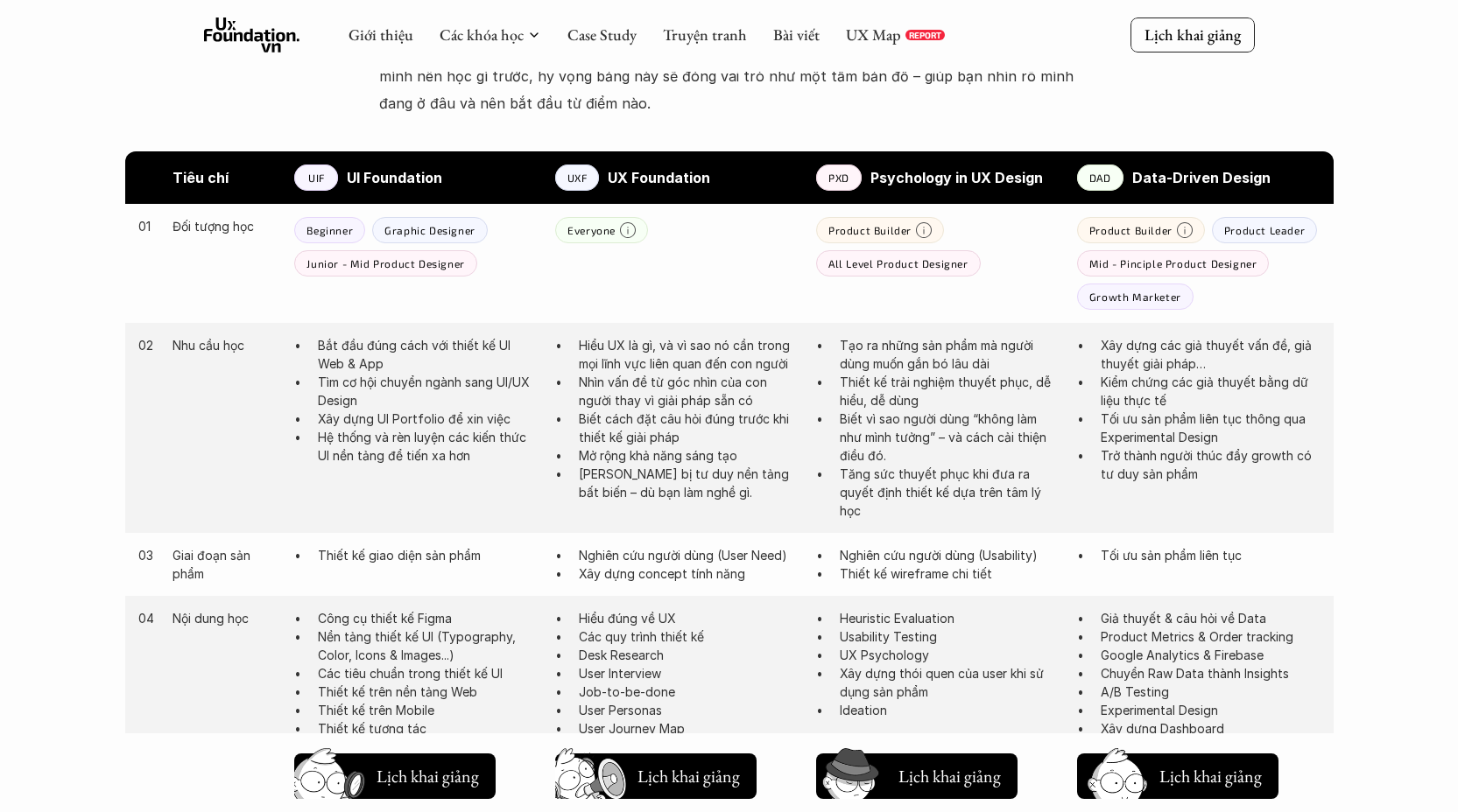
scroll to position [985, 0]
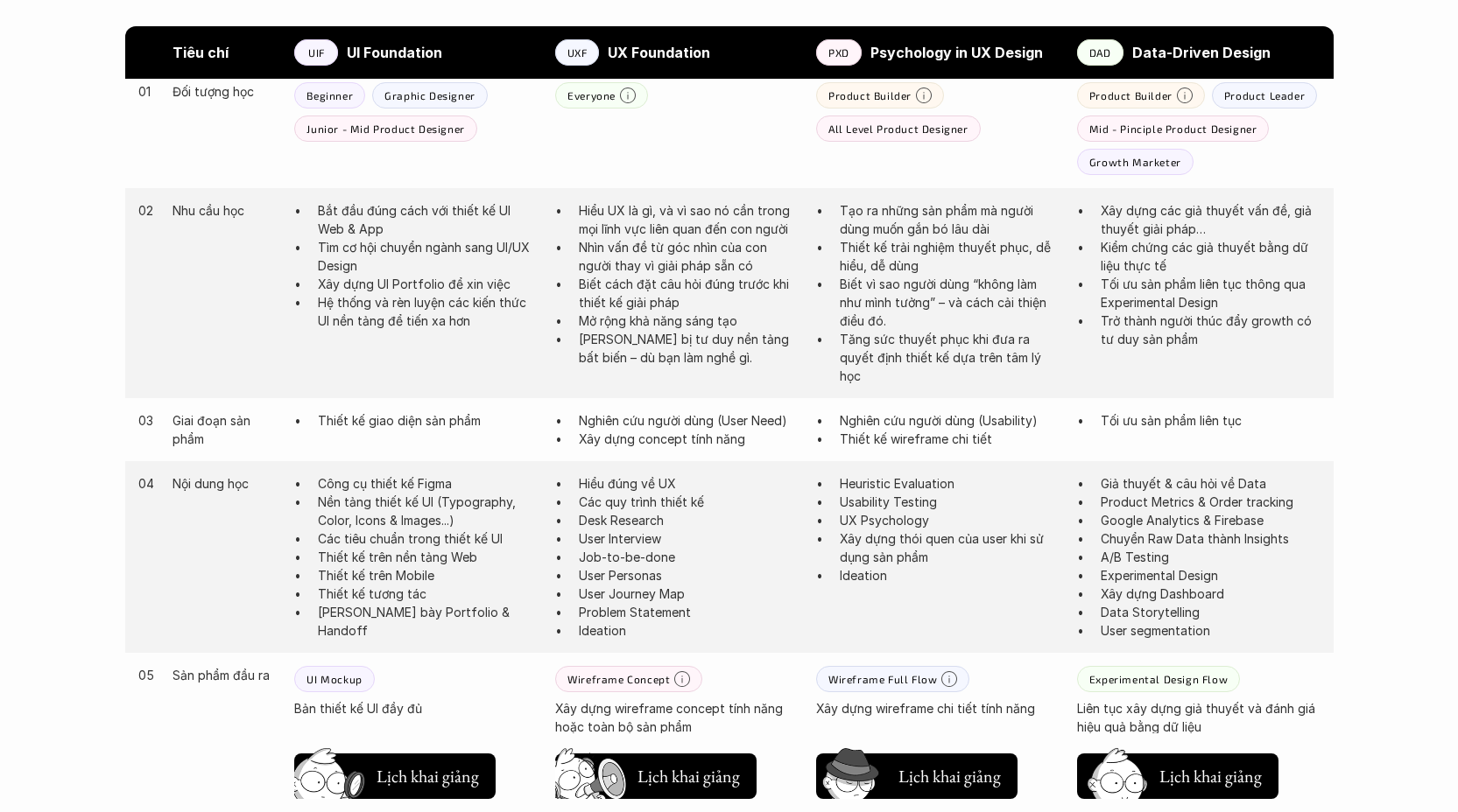
drag, startPoint x: 924, startPoint y: 394, endPoint x: 856, endPoint y: 280, distance: 132.7
click at [856, 280] on div "02 Nhu cầu học Bắt đầu đúng cách với thiết kế UI Web & App Tìm cơ hội chuyển ng…" at bounding box center [729, 294] width 1208 height 210
click at [880, 384] on p "Tăng sức thuyết phục khi đưa ra quyết định thiết kế dựa trên tâm lý học" at bounding box center [949, 358] width 220 height 55
drag, startPoint x: 851, startPoint y: 314, endPoint x: 818, endPoint y: 208, distance: 111.0
click at [818, 208] on ul "Tạo ra những sản phẩm mà người dùng muốn gắn bó lâu dài Thiết kế trải nghiệm th…" at bounding box center [937, 293] width 243 height 184
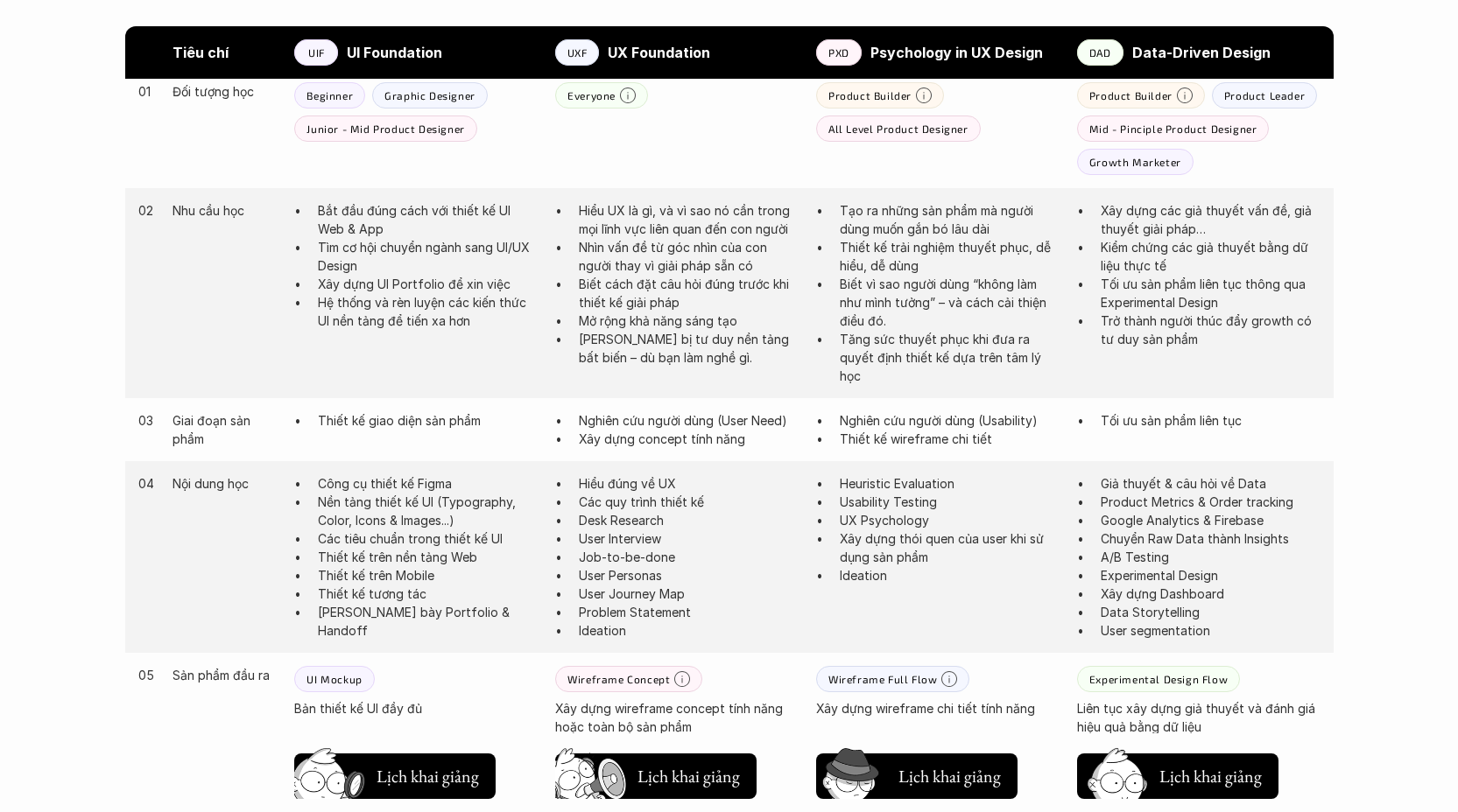
click at [957, 338] on p "Tăng sức thuyết phục khi đưa ra quyết định thiết kế dựa trên tâm lý học" at bounding box center [949, 358] width 220 height 55
drag, startPoint x: 915, startPoint y: 372, endPoint x: 824, endPoint y: 197, distance: 197.2
click at [824, 197] on div "02 Nhu cầu học Bắt đầu đúng cách với thiết kế UI Web & App Tìm cơ hội chuyển ng…" at bounding box center [729, 294] width 1208 height 210
drag, startPoint x: 932, startPoint y: 338, endPoint x: 934, endPoint y: 403, distance: 65.0
click at [932, 338] on p "Tăng sức thuyết phục khi đưa ra quyết định thiết kế dựa trên tâm lý học" at bounding box center [949, 358] width 220 height 55
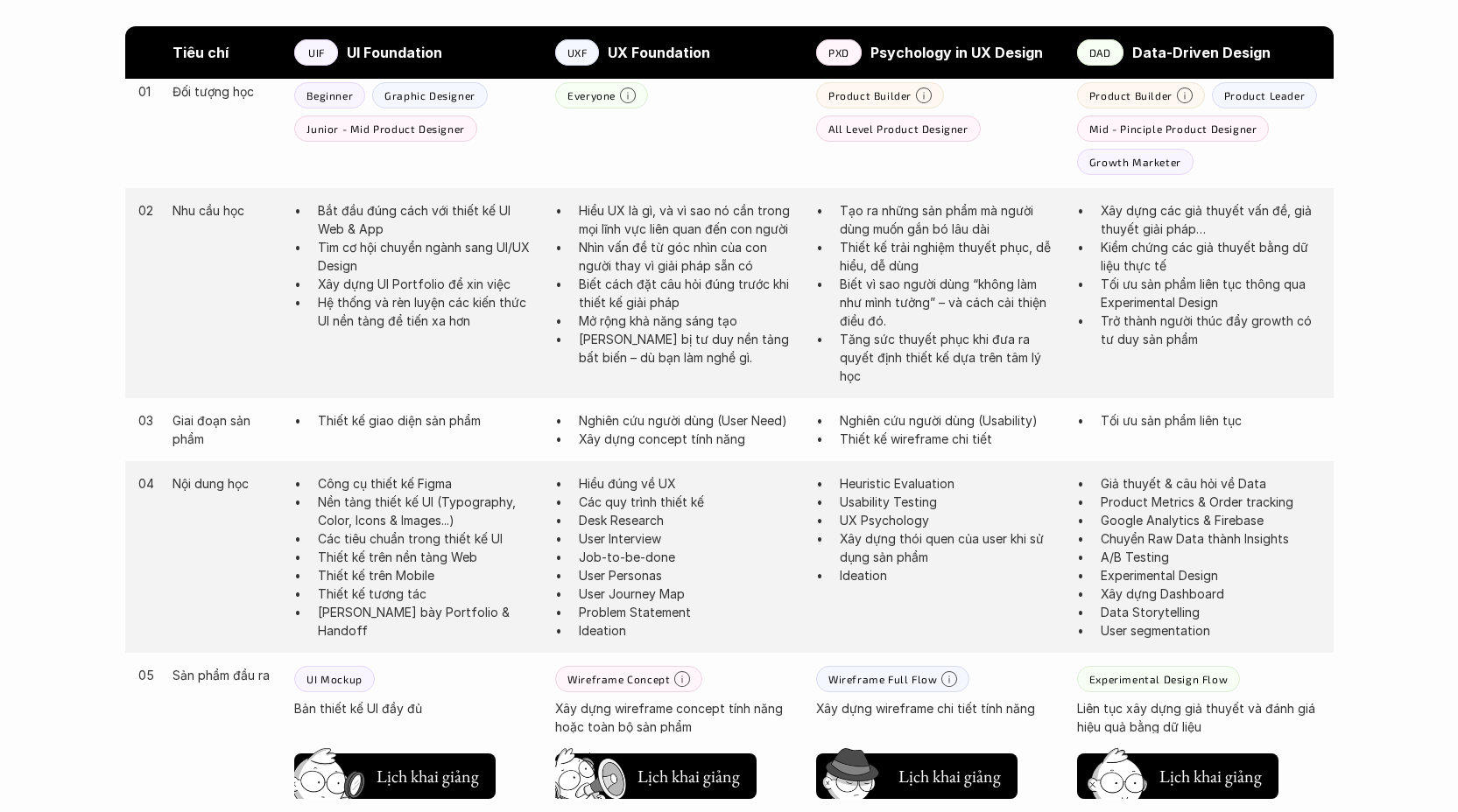
drag, startPoint x: 959, startPoint y: 590, endPoint x: 821, endPoint y: 475, distance: 179.6
click at [821, 475] on div "04 Nội dung học Công cụ thiết kế Figma Nền tảng thiết kế UI (Typography, Color,…" at bounding box center [729, 557] width 1208 height 192
click at [1003, 570] on p "Ideation" at bounding box center [949, 575] width 220 height 19
drag, startPoint x: 945, startPoint y: 578, endPoint x: 824, endPoint y: 472, distance: 160.9
click at [824, 472] on div "04 Nội dung học Công cụ thiết kế Figma Nền tảng thiết kế UI (Typography, Color,…" at bounding box center [729, 557] width 1208 height 192
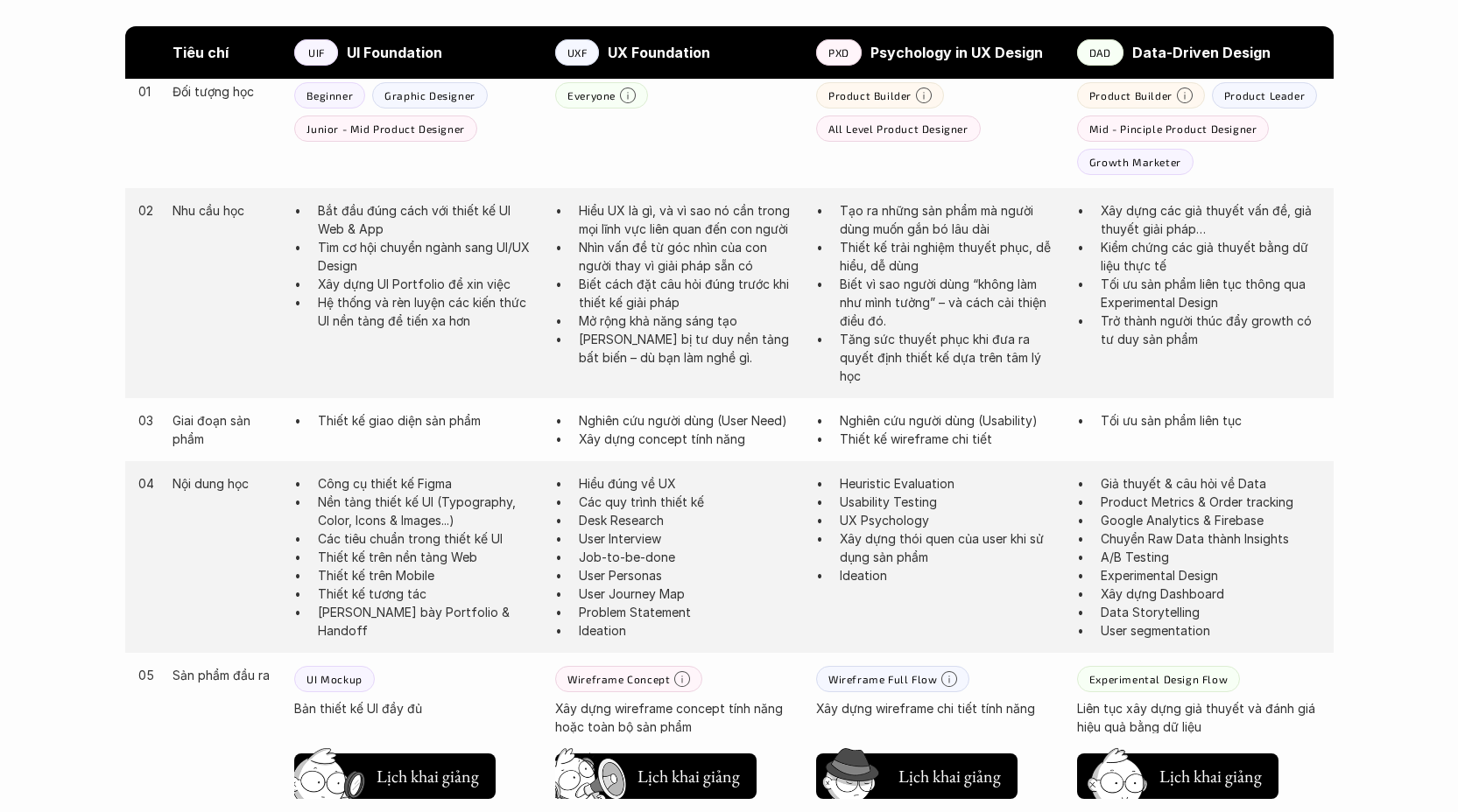
click at [929, 593] on div "04 Nội dung học Công cụ thiết kế Figma Nền tảng thiết kế UI (Typography, Color,…" at bounding box center [729, 557] width 1208 height 192
drag, startPoint x: 925, startPoint y: 593, endPoint x: 821, endPoint y: 474, distance: 158.0
click at [821, 474] on div "04 Nội dung học Công cụ thiết kế Figma Nền tảng thiết kế UI (Typography, Color,…" at bounding box center [729, 557] width 1208 height 192
click at [968, 606] on div "04 Nội dung học Công cụ thiết kế Figma Nền tảng thiết kế UI (Typography, Color,…" at bounding box center [729, 557] width 1208 height 192
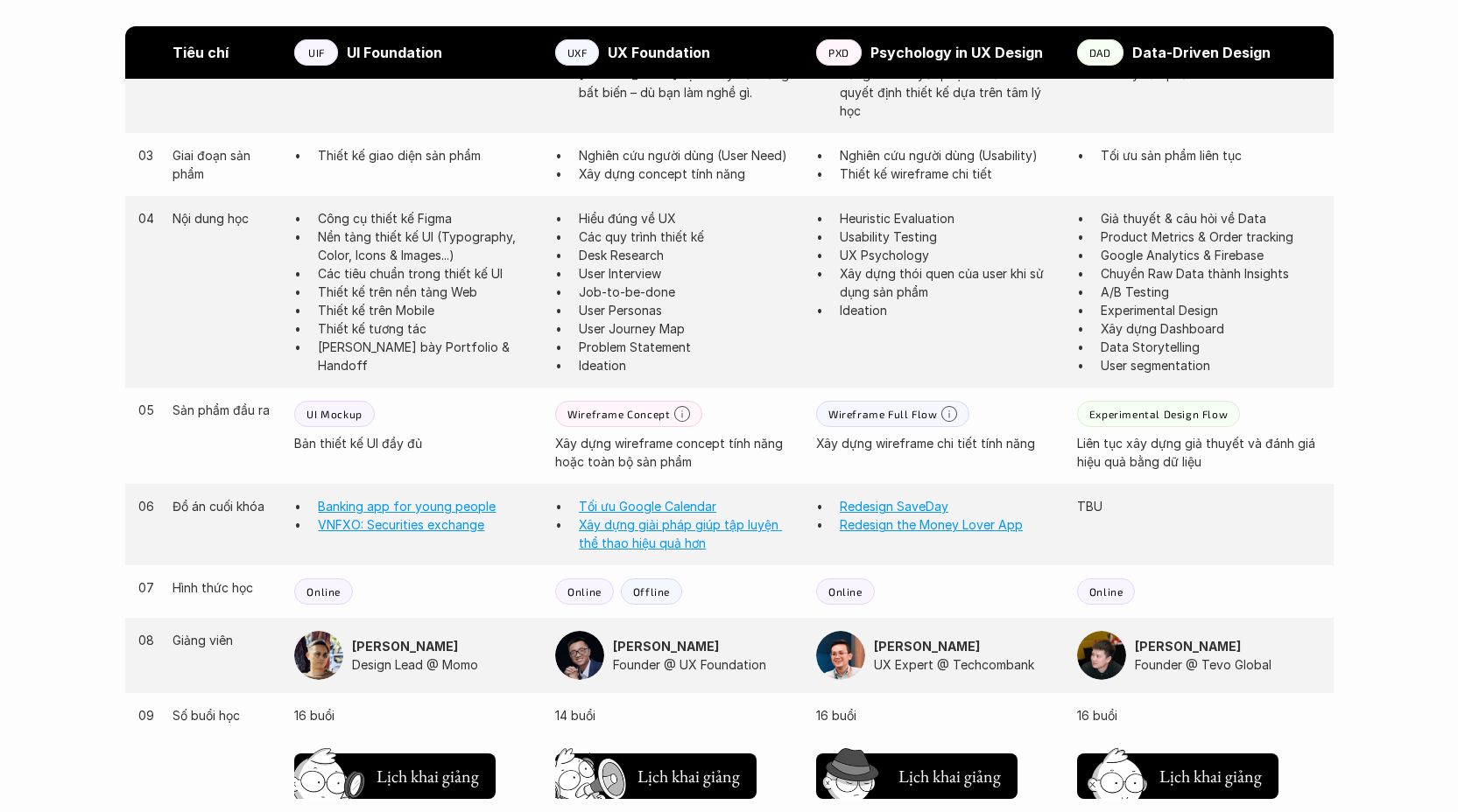
scroll to position [1257, 0]
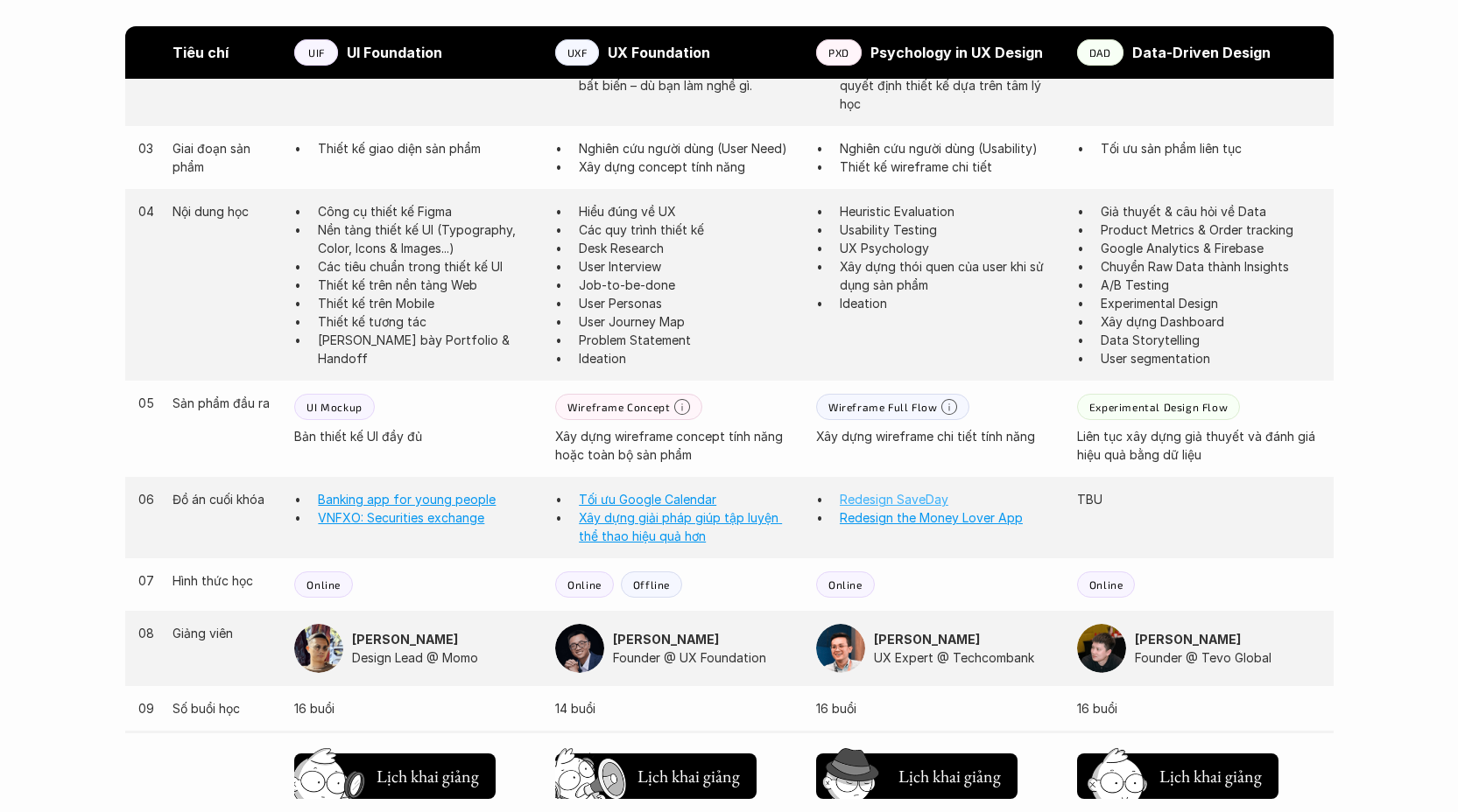
click at [916, 500] on link "Redesign SaveDay" at bounding box center [894, 499] width 109 height 15
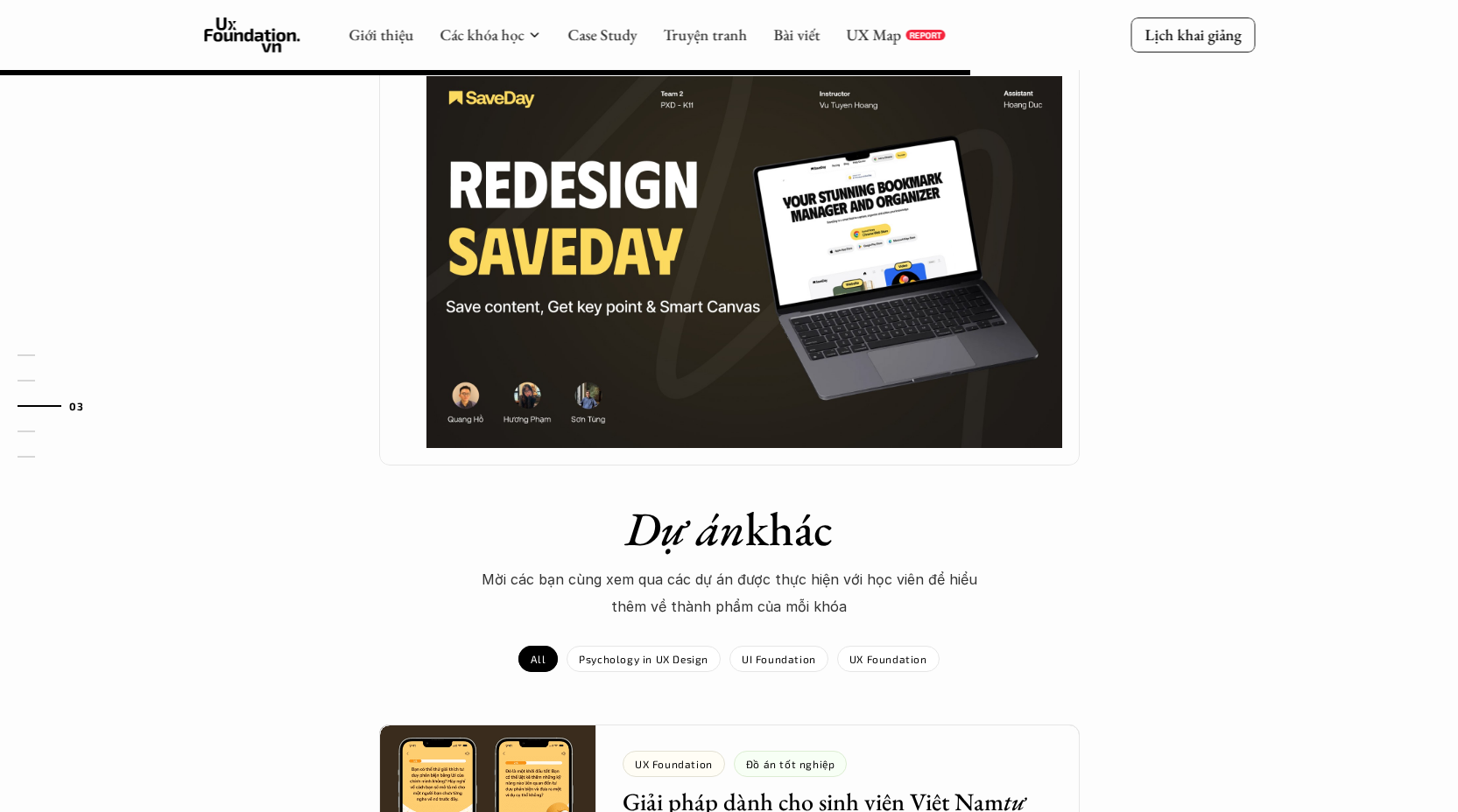
scroll to position [804, 0]
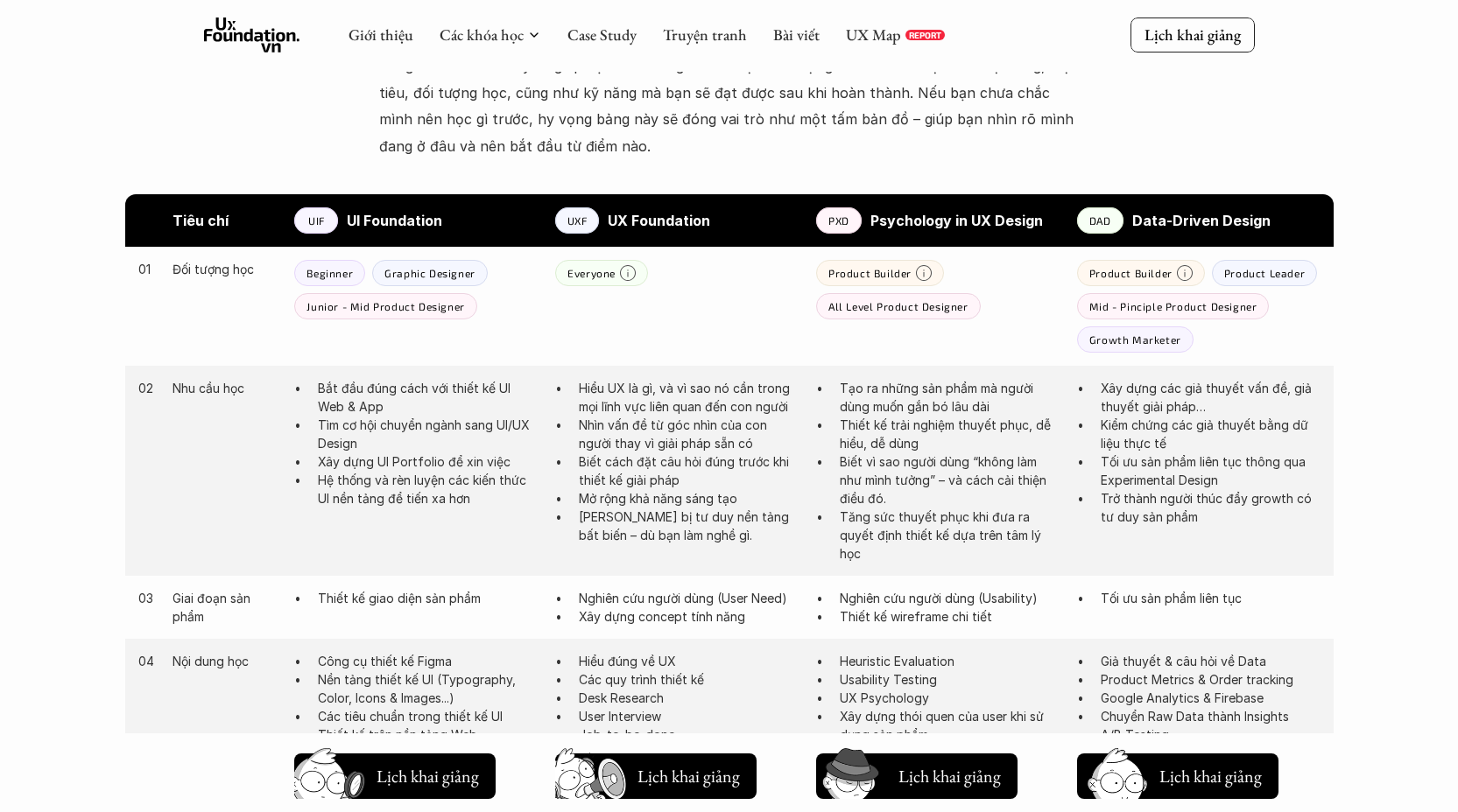
scroll to position [803, 0]
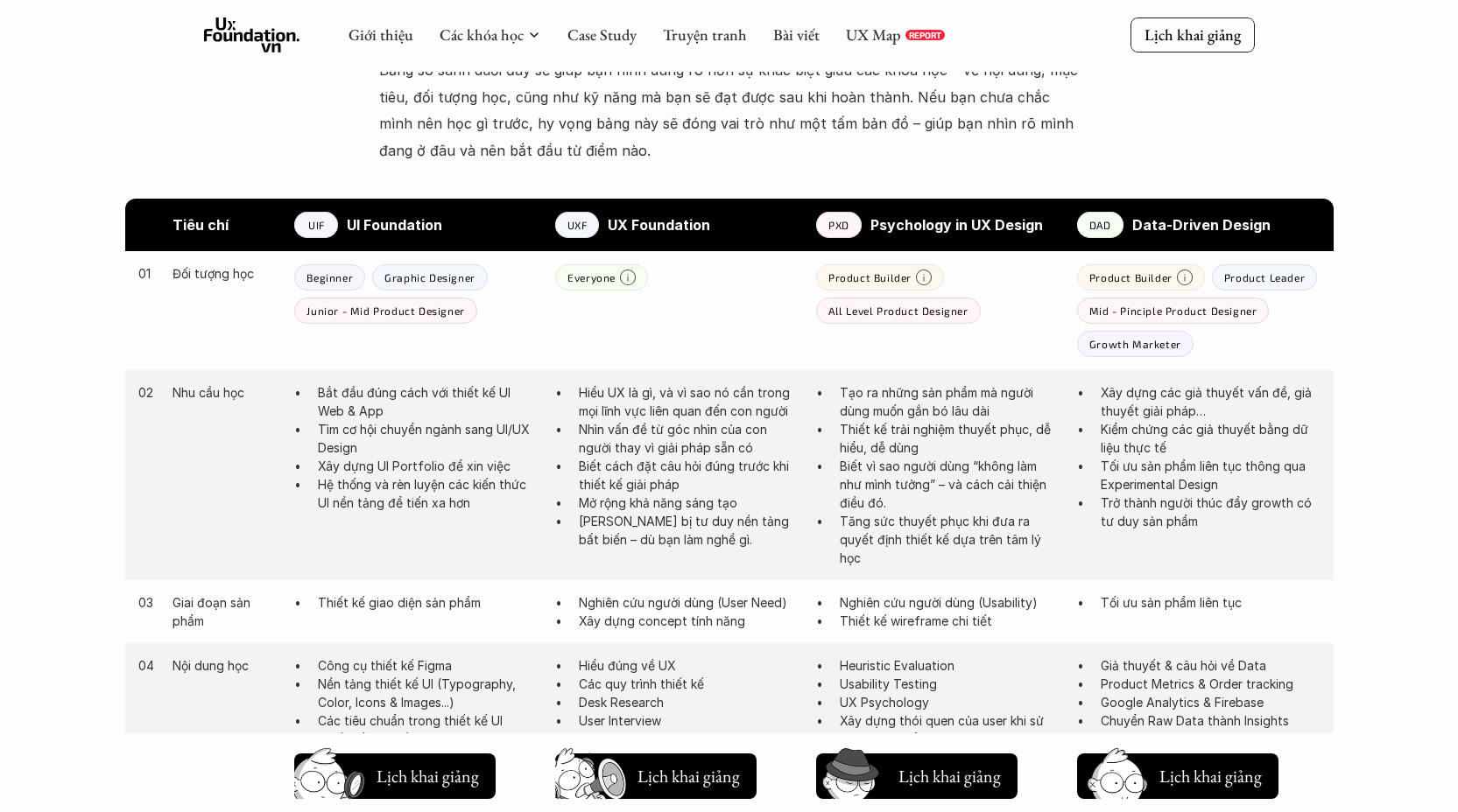
drag, startPoint x: 690, startPoint y: 551, endPoint x: 567, endPoint y: 400, distance: 194.8
click at [567, 400] on div "02 Nhu cầu học Bắt đầu đúng cách với thiết kế UI Web & App Tìm cơ hội chuyển ng…" at bounding box center [729, 475] width 1208 height 210
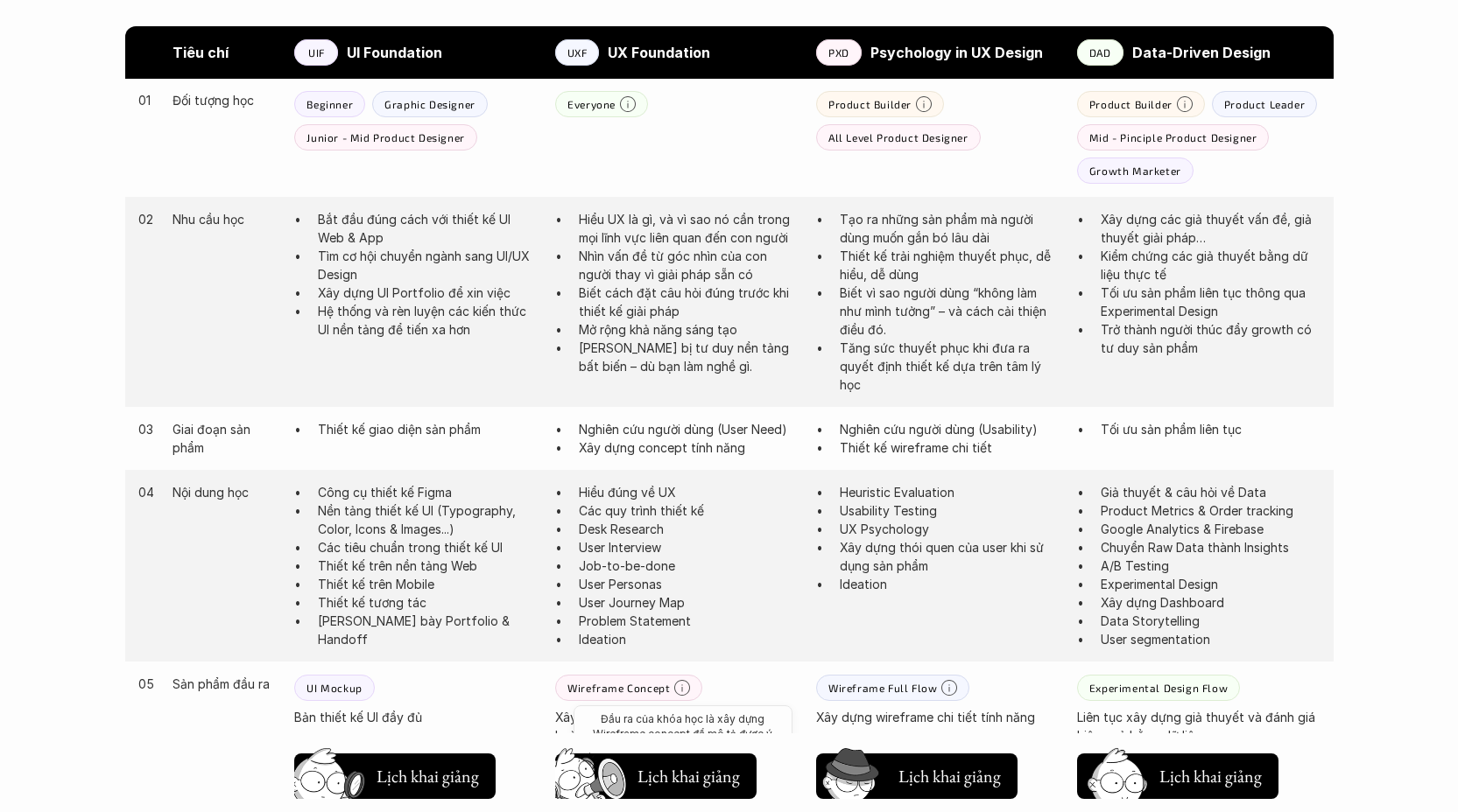
scroll to position [1006, 0]
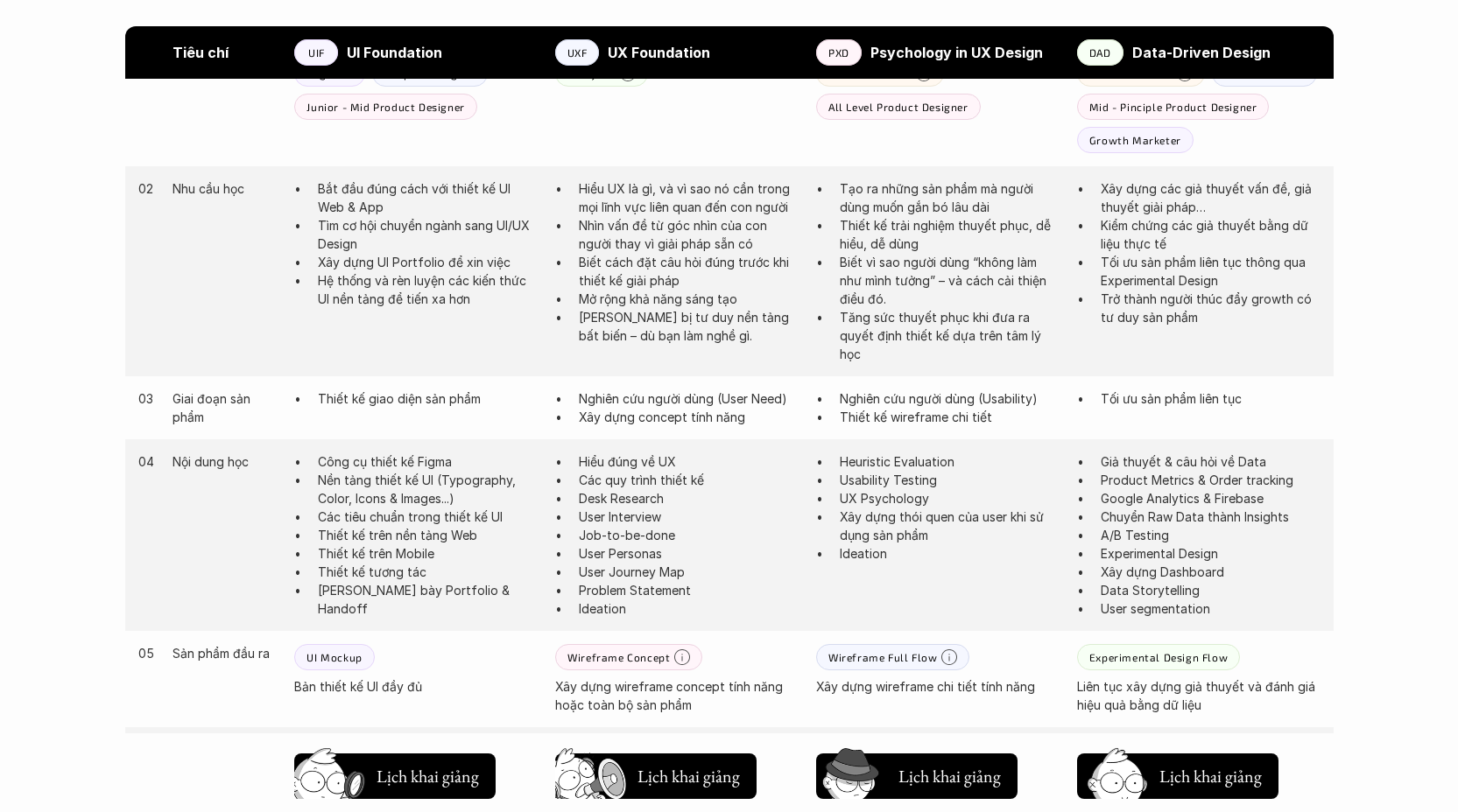
drag, startPoint x: 667, startPoint y: 613, endPoint x: 644, endPoint y: 532, distance: 84.2
click at [546, 448] on div "04 Nội dung học Công cụ thiết kế Figma Nền tảng thiết kế UI (Typography, Color,…" at bounding box center [729, 535] width 1208 height 192
click at [729, 601] on p "Ideation" at bounding box center [688, 609] width 220 height 19
drag, startPoint x: 668, startPoint y: 616, endPoint x: 549, endPoint y: 428, distance: 222.5
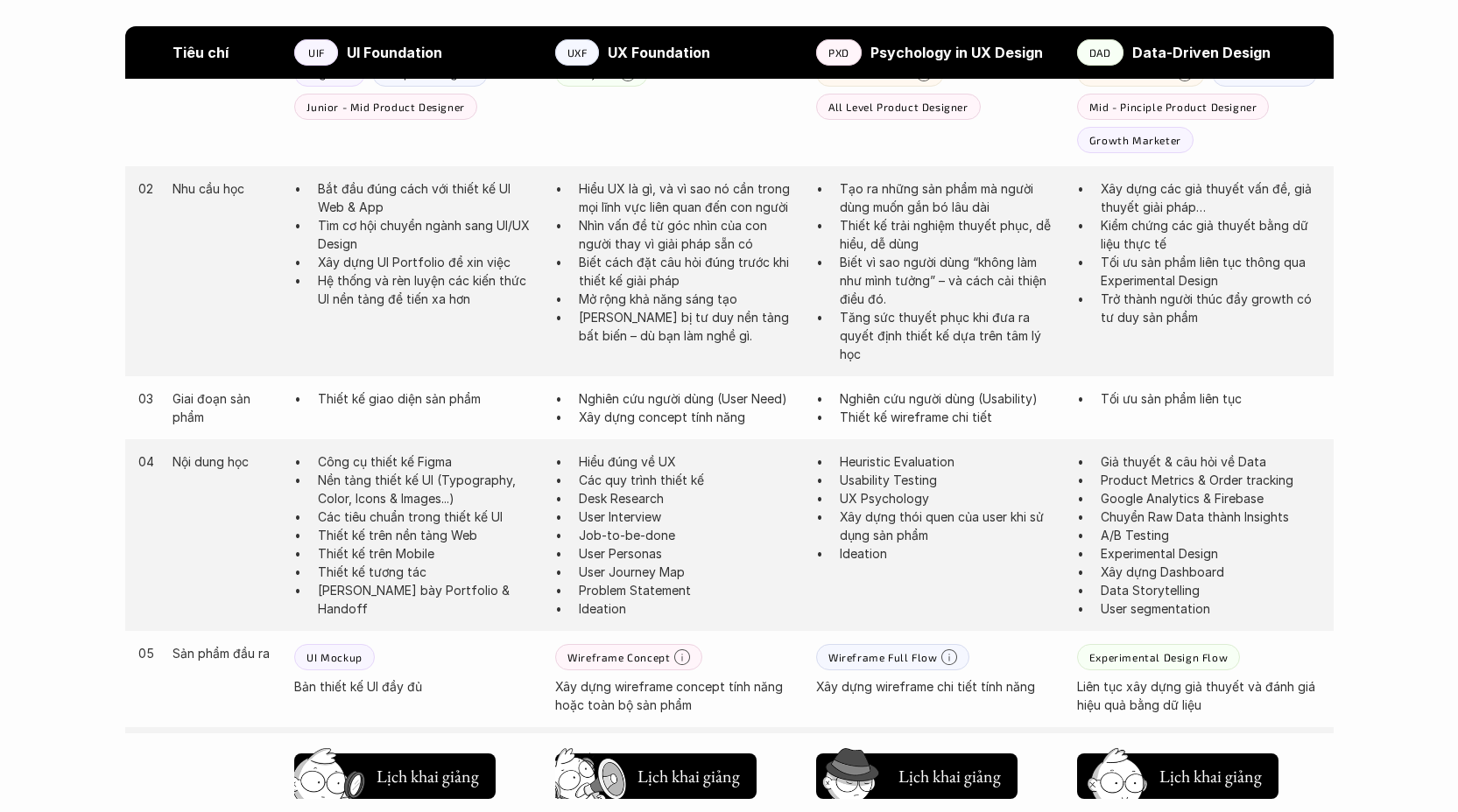
click at [737, 626] on div "04 Nội dung học Công cụ thiết kế Figma Nền tảng thiết kế UI (Typography, Color,…" at bounding box center [729, 535] width 1208 height 192
drag, startPoint x: 622, startPoint y: 523, endPoint x: 567, endPoint y: 441, distance: 98.7
click at [567, 441] on div "04 Nội dung học Công cụ thiết kế Figma Nền tảng thiết kế UI (Typography, Color,…" at bounding box center [729, 535] width 1208 height 192
click at [746, 577] on p "User Journey Map" at bounding box center [688, 573] width 220 height 19
drag, startPoint x: 662, startPoint y: 615, endPoint x: 552, endPoint y: 448, distance: 200.0
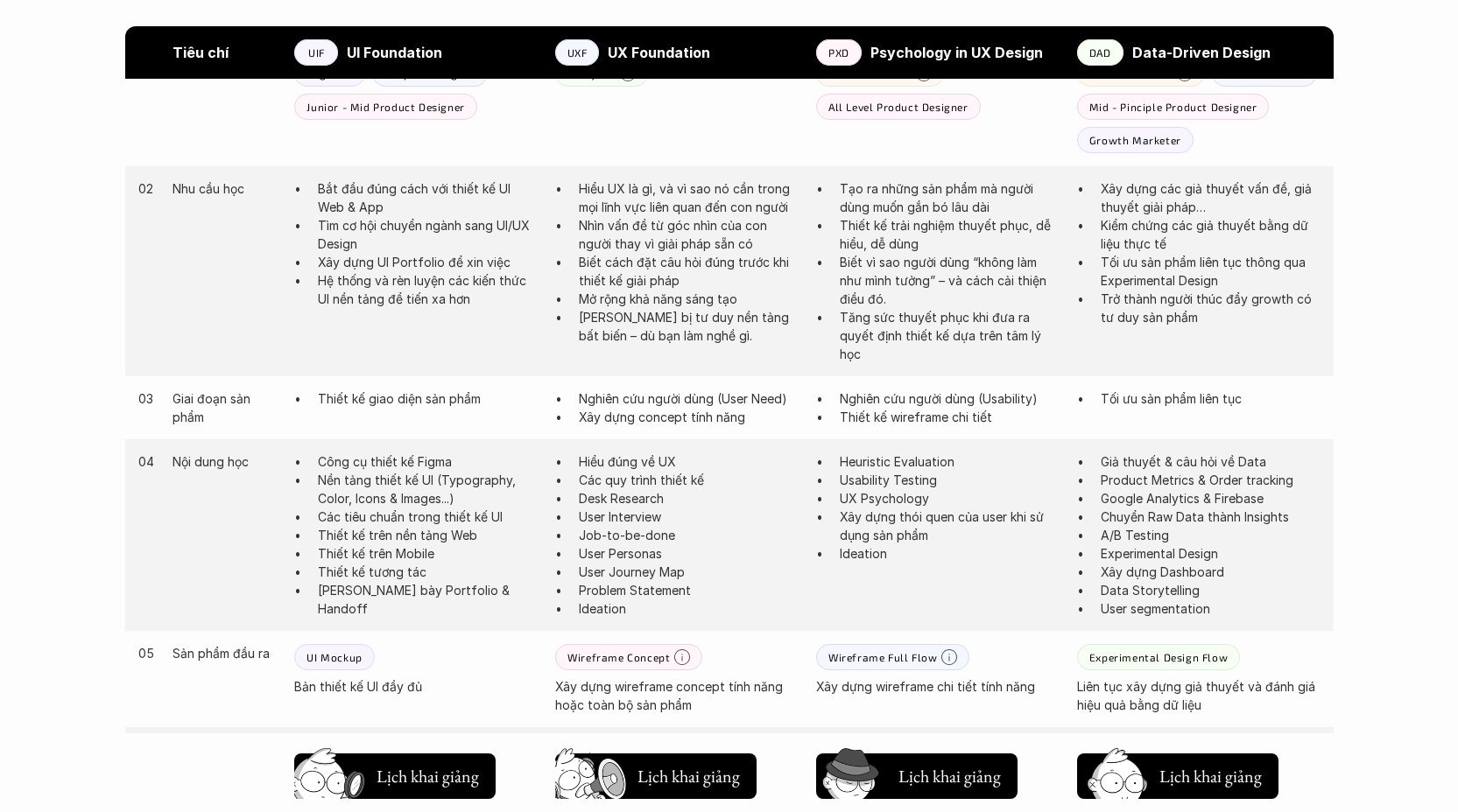
click at [552, 448] on div "04 Nội dung học Công cụ thiết kế Figma Nền tảng thiết kế UI (Typography, Color,…" at bounding box center [729, 535] width 1208 height 192
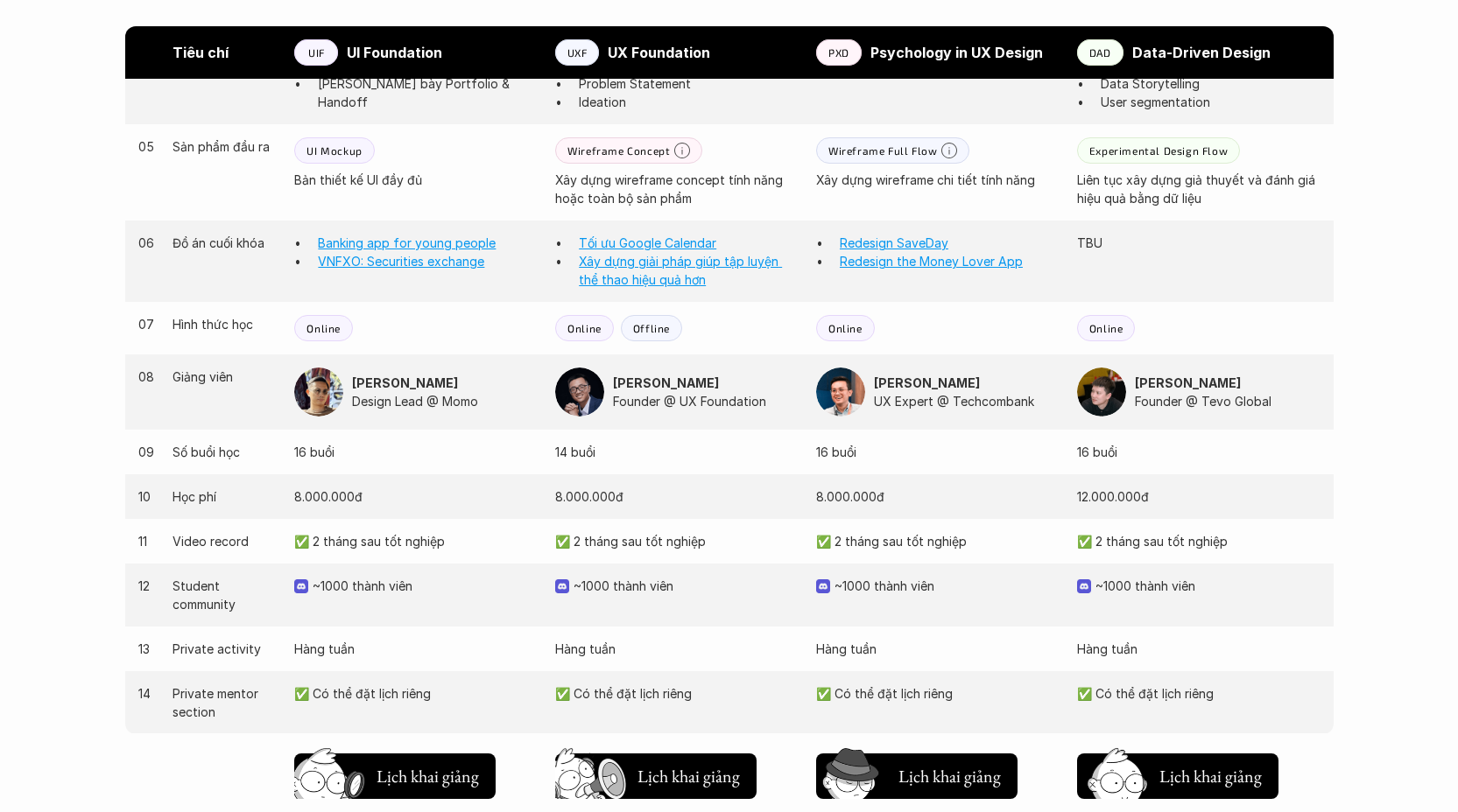
scroll to position [1597, 0]
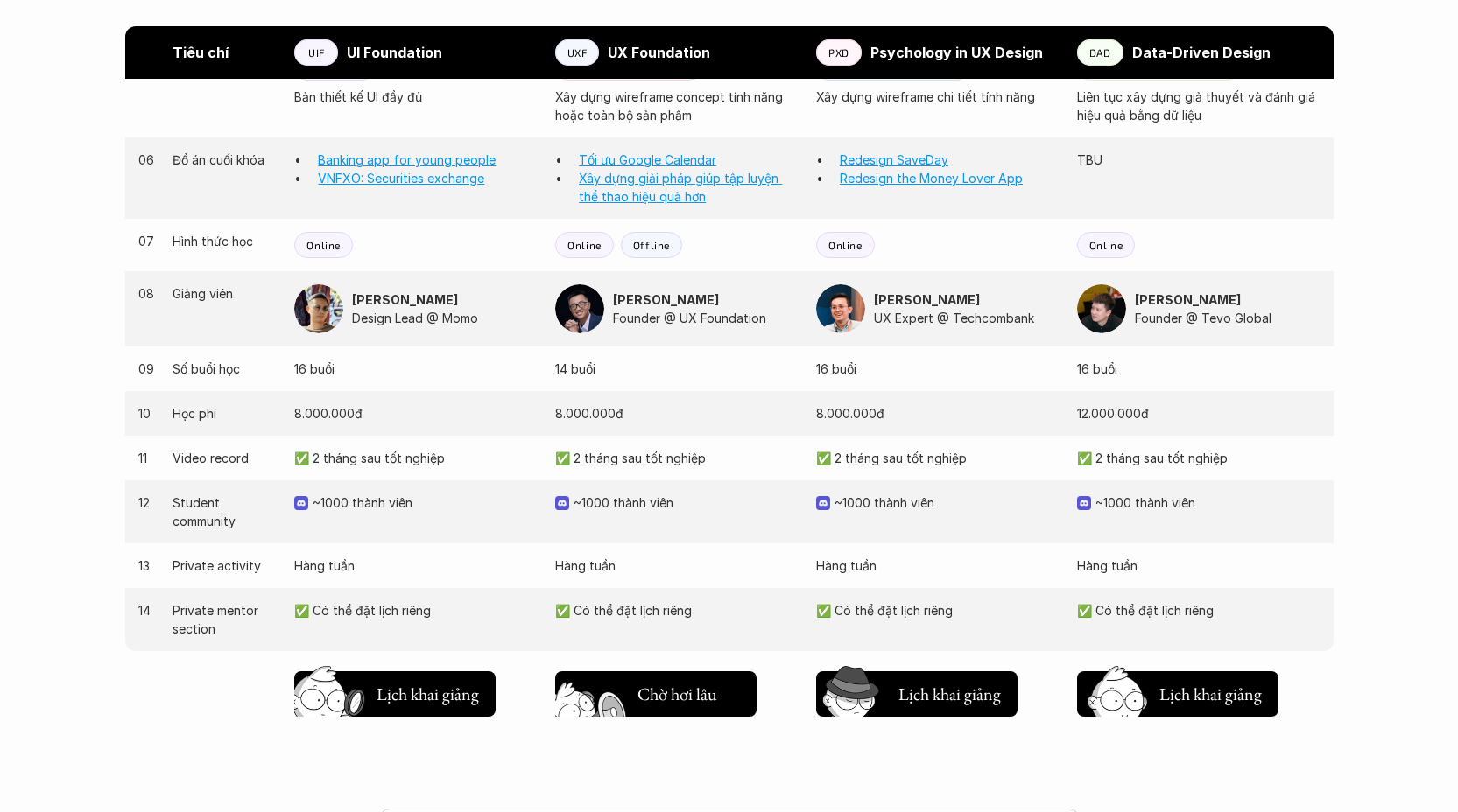
click at [670, 698] on h5 "Lịch khai giảng" at bounding box center [688, 691] width 102 height 24
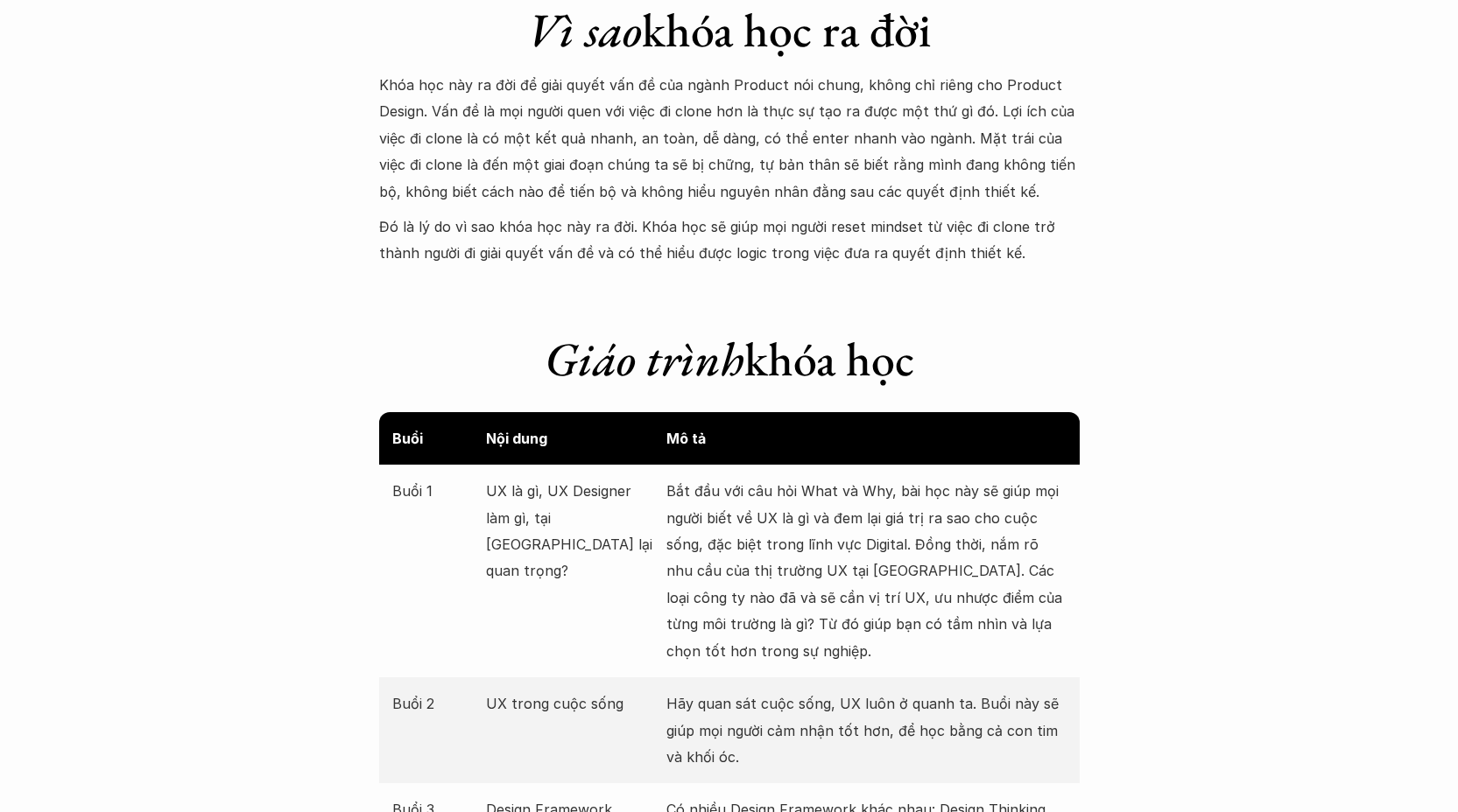
scroll to position [1788, 0]
